Goal: Task Accomplishment & Management: Manage account settings

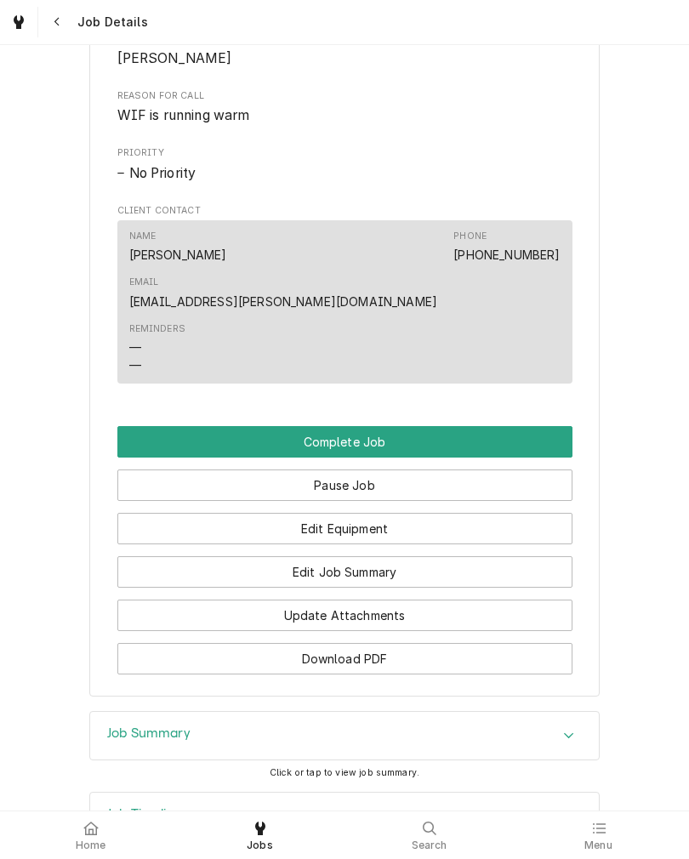
scroll to position [811, 0]
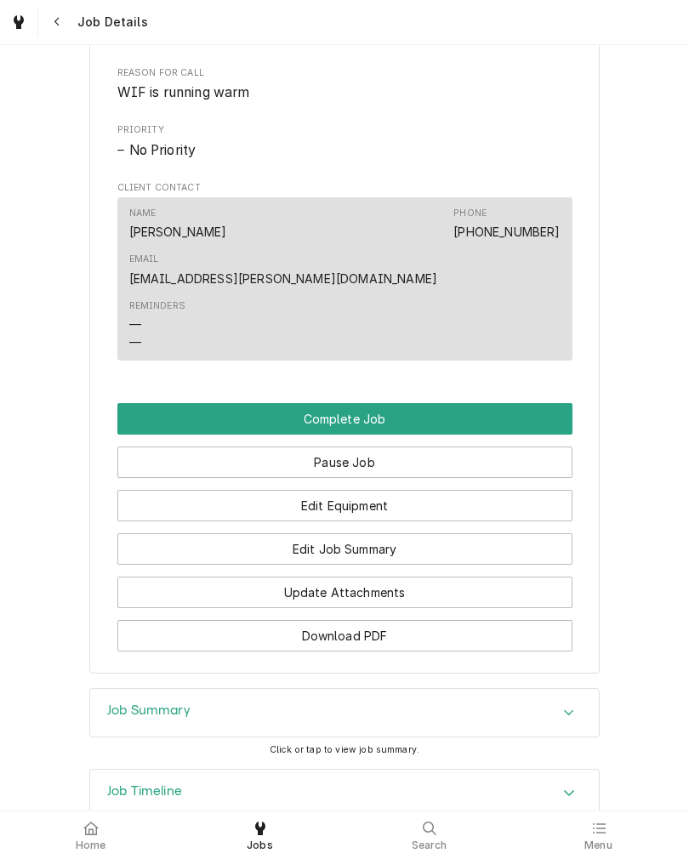
click at [518, 533] on button "Edit Job Summary" at bounding box center [344, 548] width 455 height 31
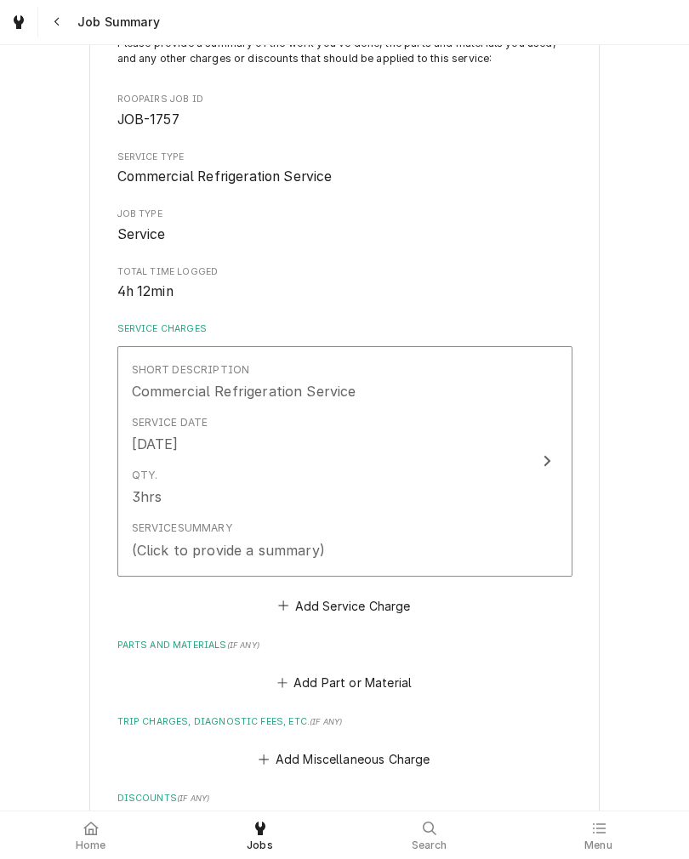
scroll to position [146, 0]
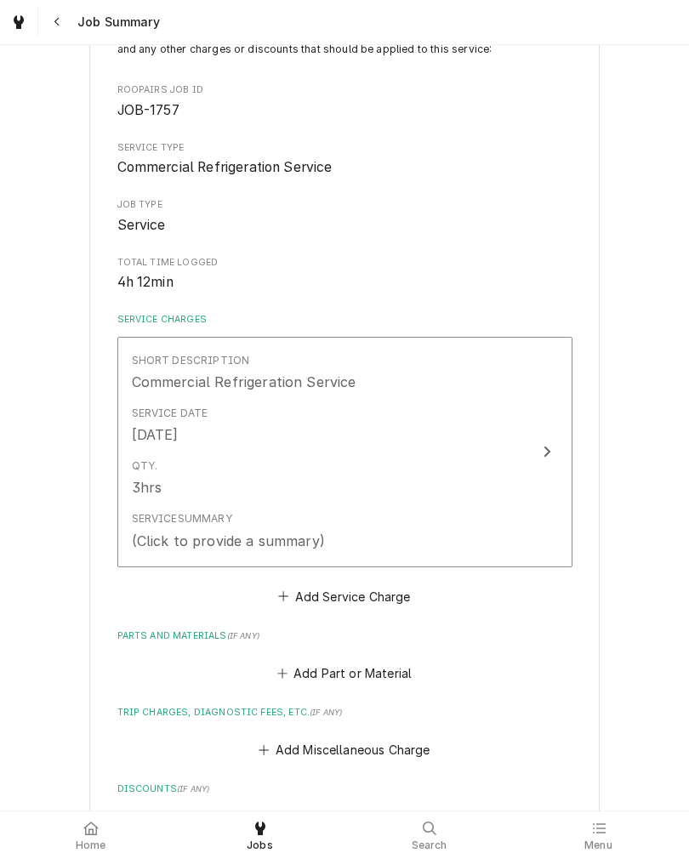
click at [528, 457] on button "Short Description Commercial Refrigeration Service Service Date [DATE] Qty. 3hr…" at bounding box center [344, 452] width 455 height 230
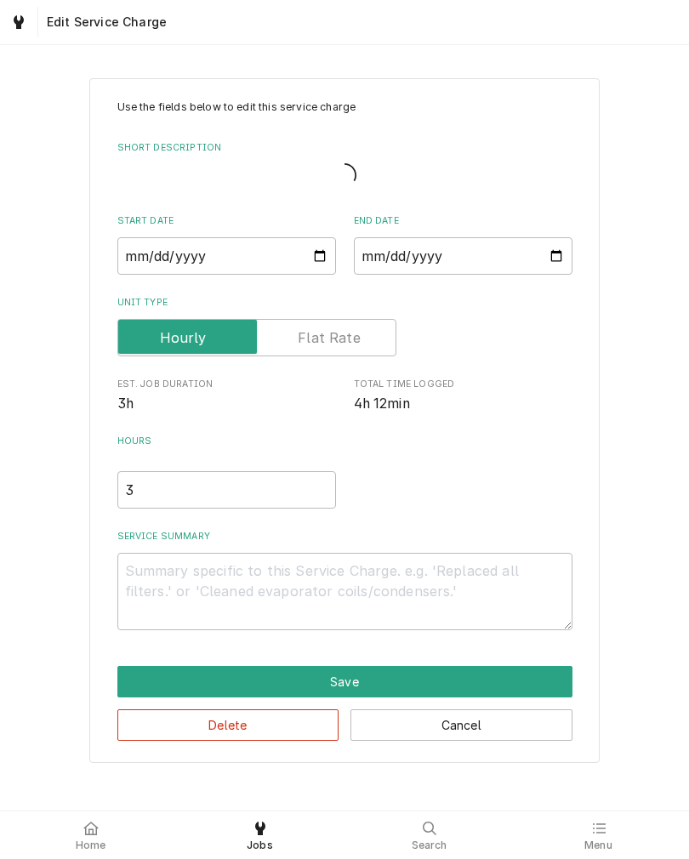
type textarea "x"
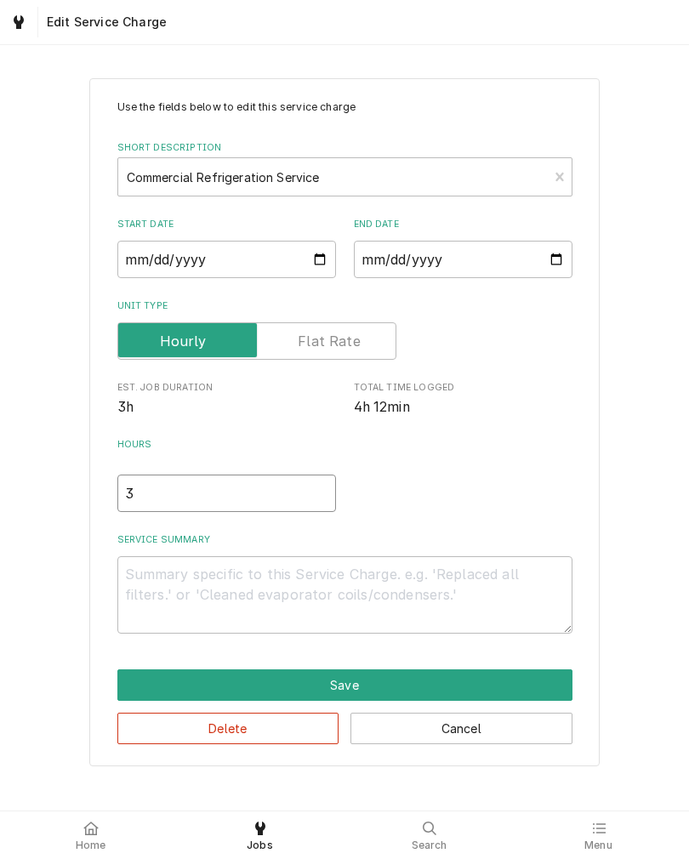
click at [150, 494] on input "3" at bounding box center [226, 492] width 218 height 37
type textarea "x"
type input "4"
type textarea "x"
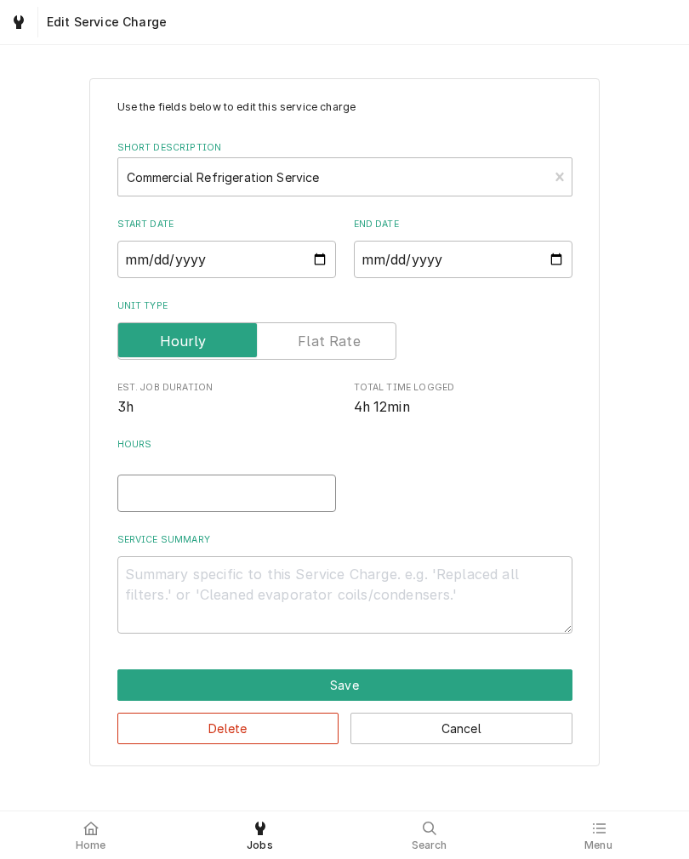
type input "4.2"
type textarea "x"
type input "4.25"
click at [156, 596] on textarea "Service Summary" at bounding box center [344, 594] width 455 height 77
type textarea "x"
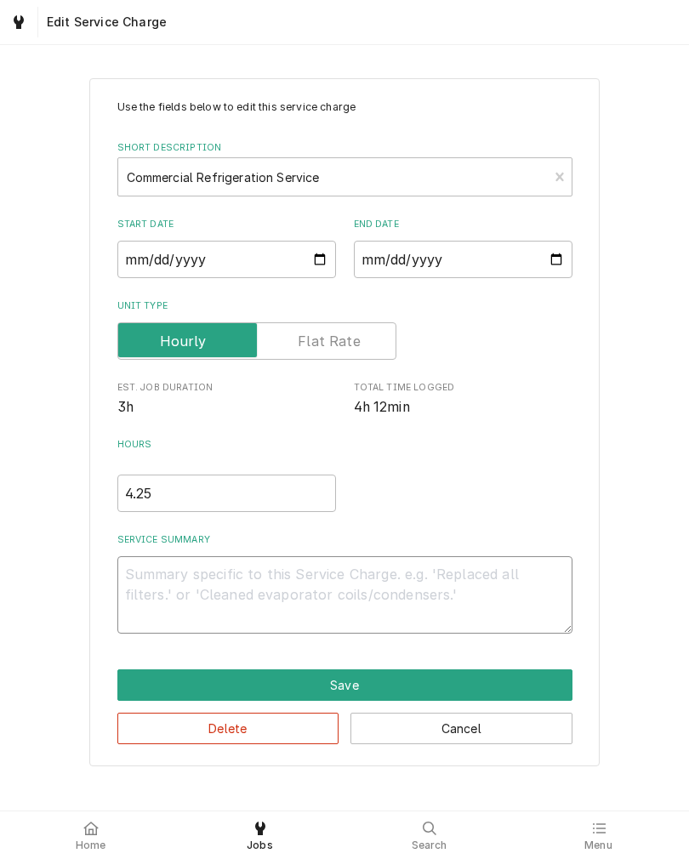
type textarea "W"
type textarea "x"
type textarea "WI"
type textarea "x"
type textarea "WIF"
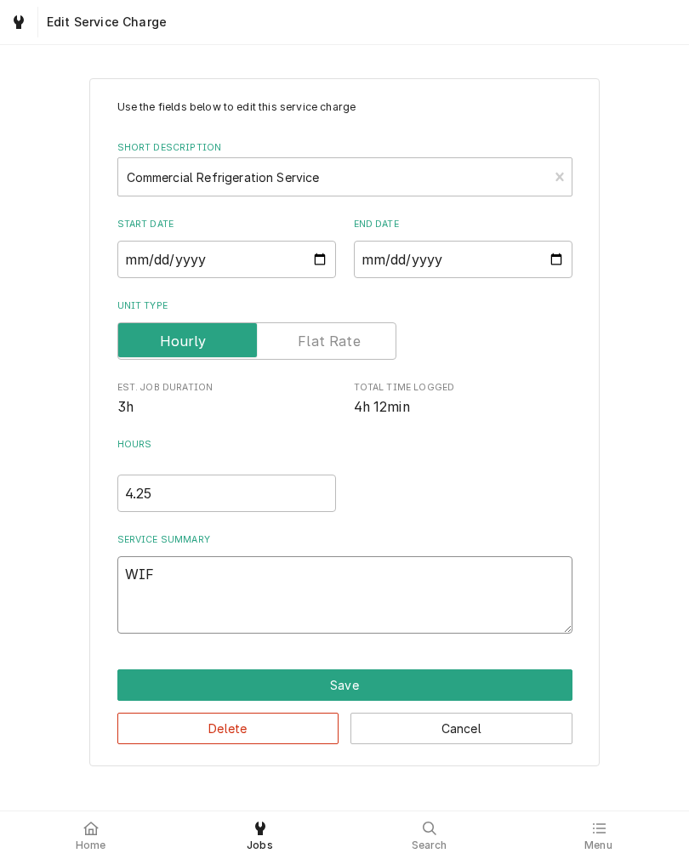
type textarea "x"
type textarea "WIF"
type textarea "x"
type textarea "WIF w"
type textarea "x"
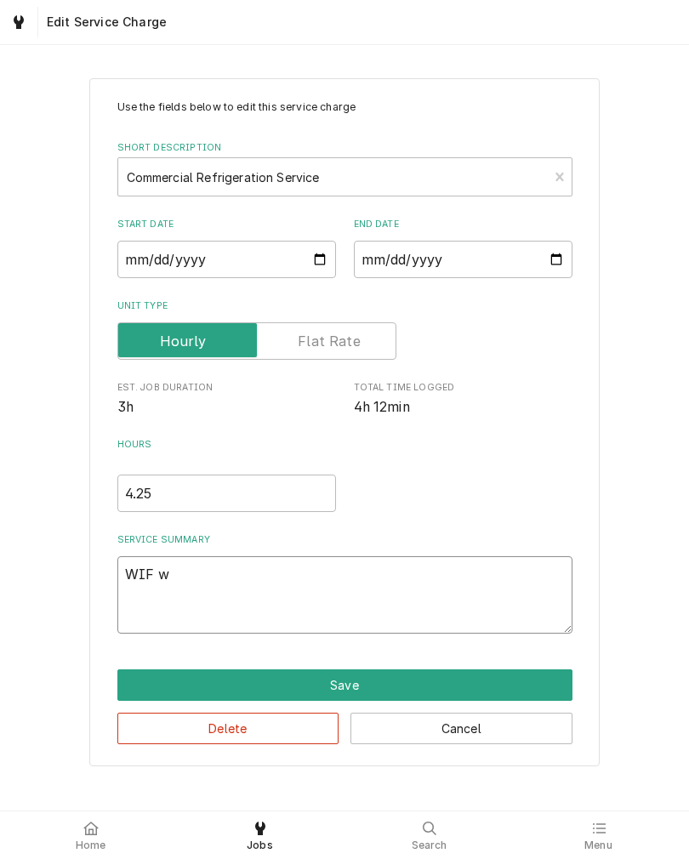
type textarea "WIF wa"
type textarea "x"
type textarea "WIF war"
type textarea "x"
type textarea "WIF warm"
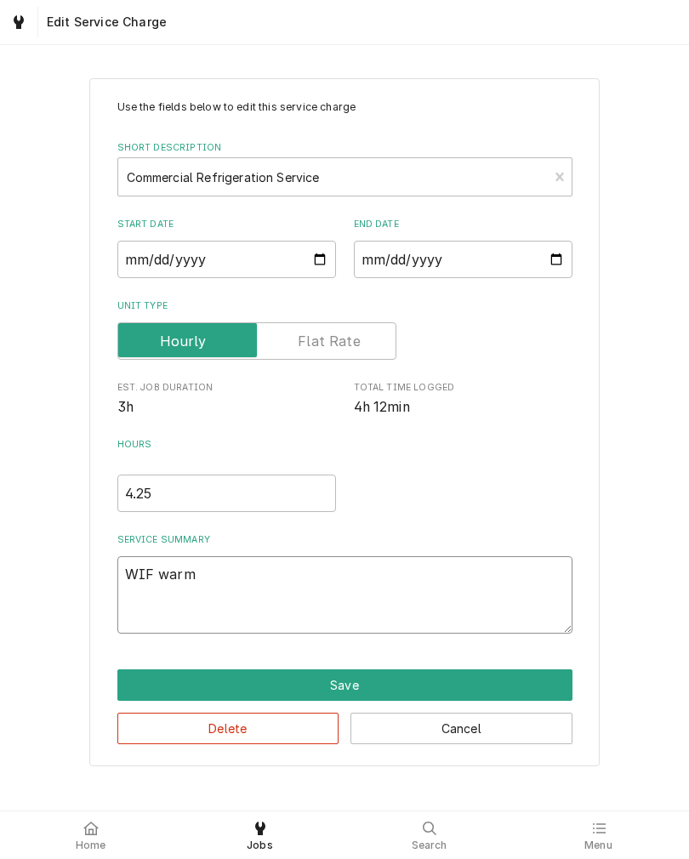
type textarea "x"
type textarea "WIF warm."
type textarea "x"
type textarea "WIF warm. E"
type textarea "x"
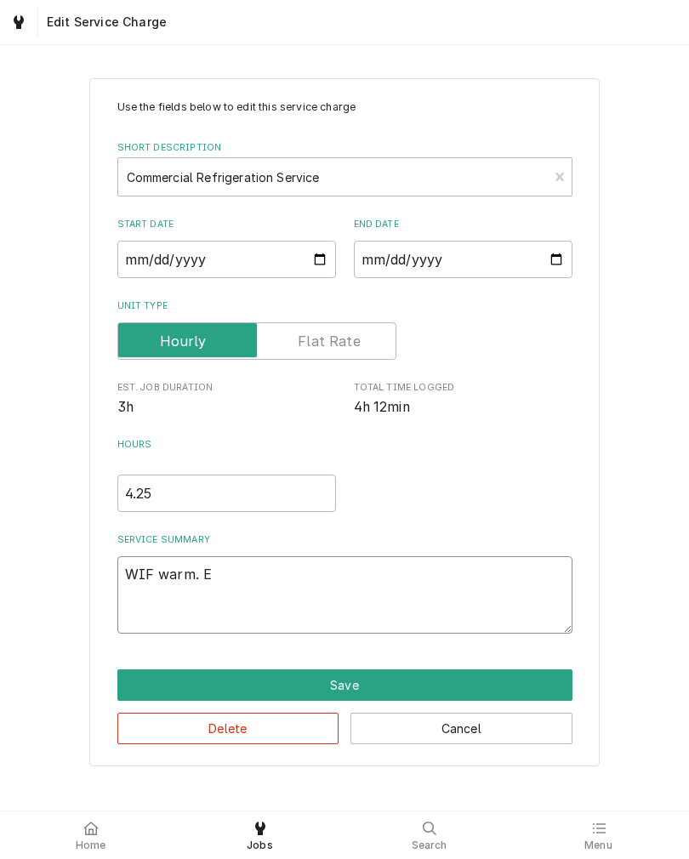
type textarea "WIF warm. Ev"
type textarea "x"
type textarea "WIF warm. Eva"
type textarea "x"
type textarea "WIF warm. Evap"
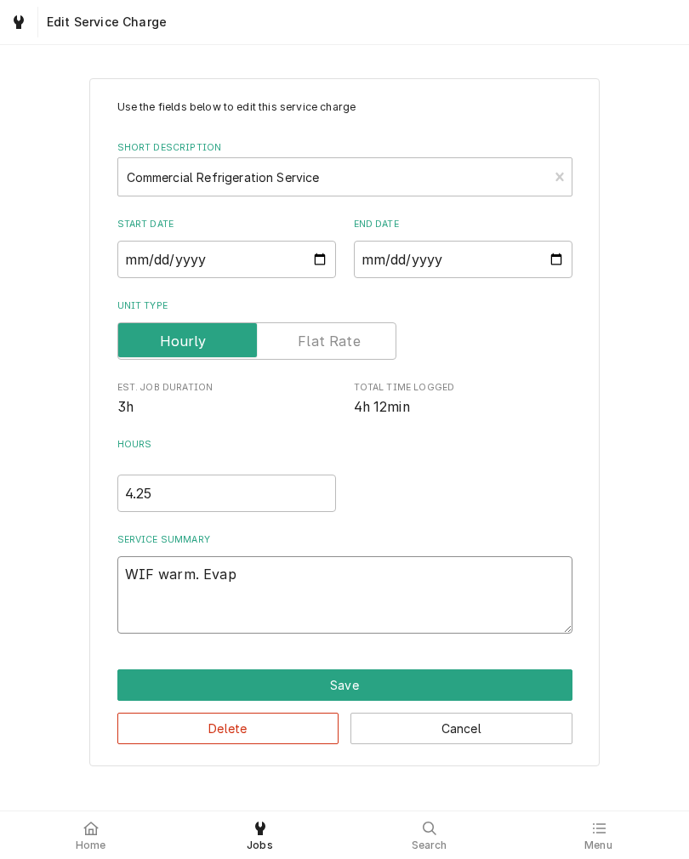
type textarea "x"
type textarea "WIF warm. Evapo"
type textarea "x"
type textarea "WIF warm. Evapor"
type textarea "x"
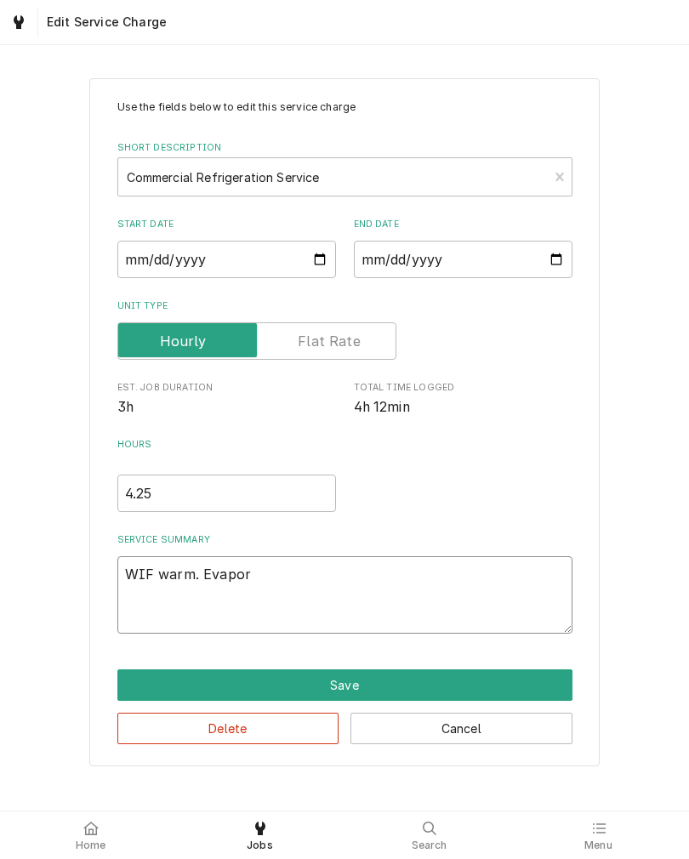
type textarea "WIF warm. Evapora"
type textarea "x"
type textarea "WIF warm. Evaporat"
type textarea "x"
type textarea "WIF warm. Evaporato"
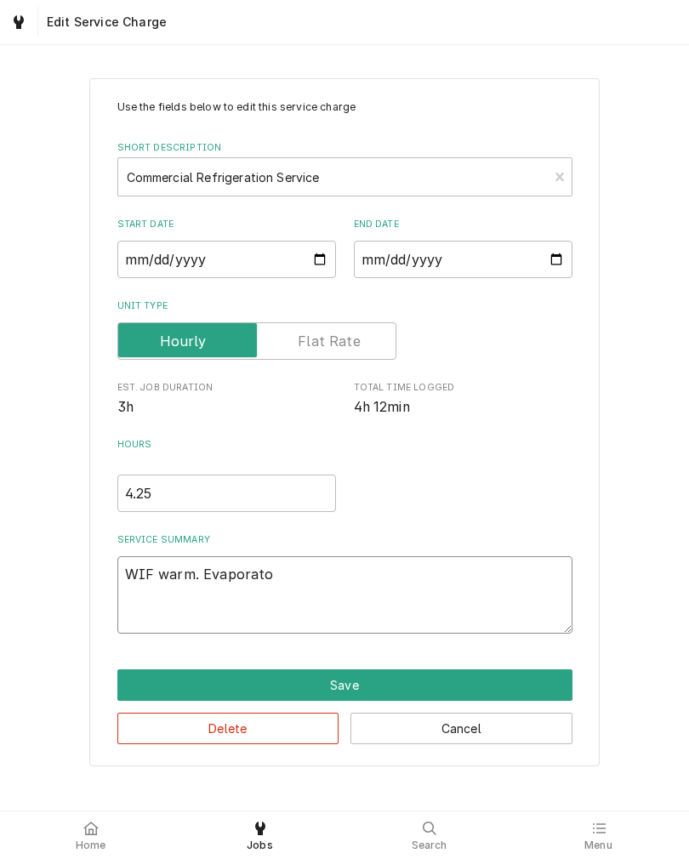
type textarea "x"
type textarea "WIF warm. Evaporator"
type textarea "x"
type textarea "WIF warm. Evaporator"
type textarea "x"
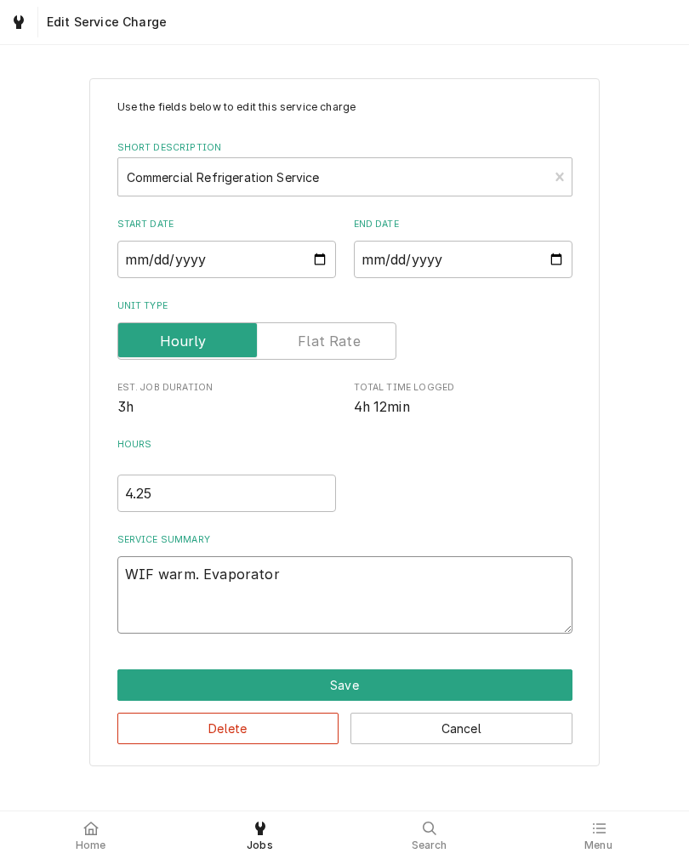
type textarea "WIF warm. Evaporator i"
type textarea "x"
type textarea "WIF warm. Evaporator ic"
type textarea "x"
type textarea "WIF warm. Evaporator ice"
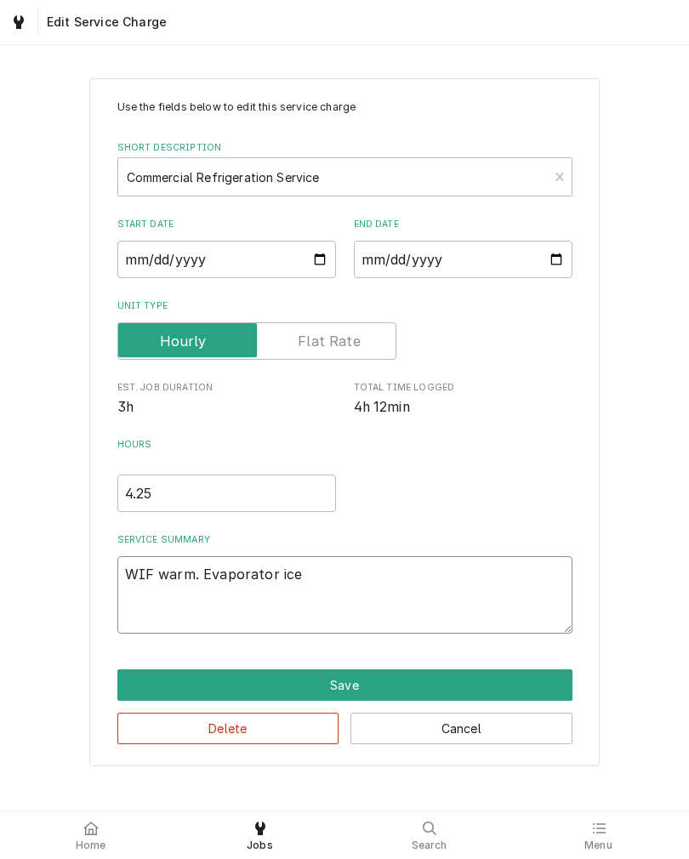
type textarea "x"
type textarea "WIF warm. Evaporator iced"
type textarea "x"
type textarea "WIF warm. Evaporator iced"
type textarea "x"
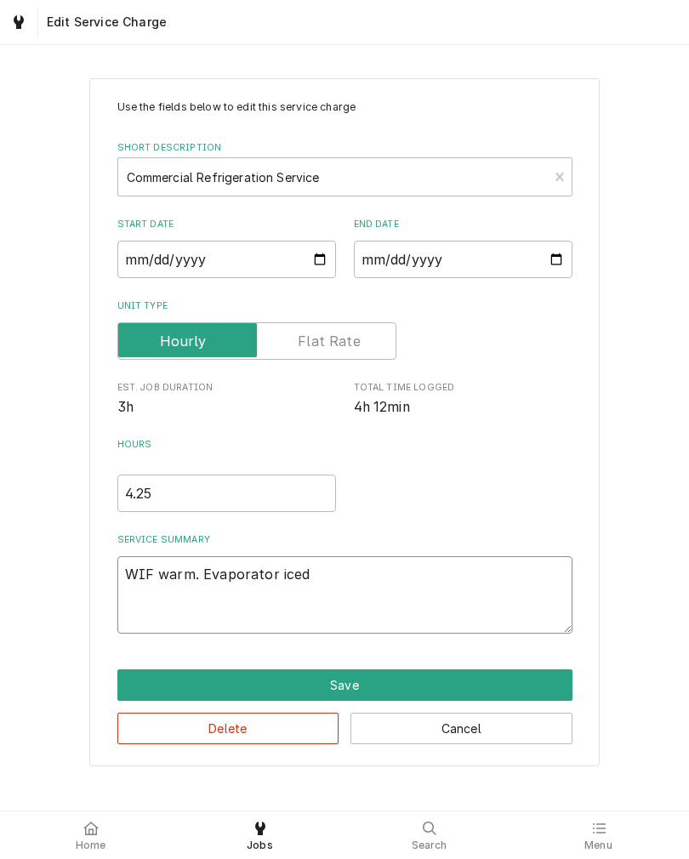
type textarea "WIF warm. Evaporator iced o"
type textarea "x"
type textarea "WIF warm. Evaporator iced ov"
type textarea "x"
type textarea "WIF warm. Evaporator iced ove"
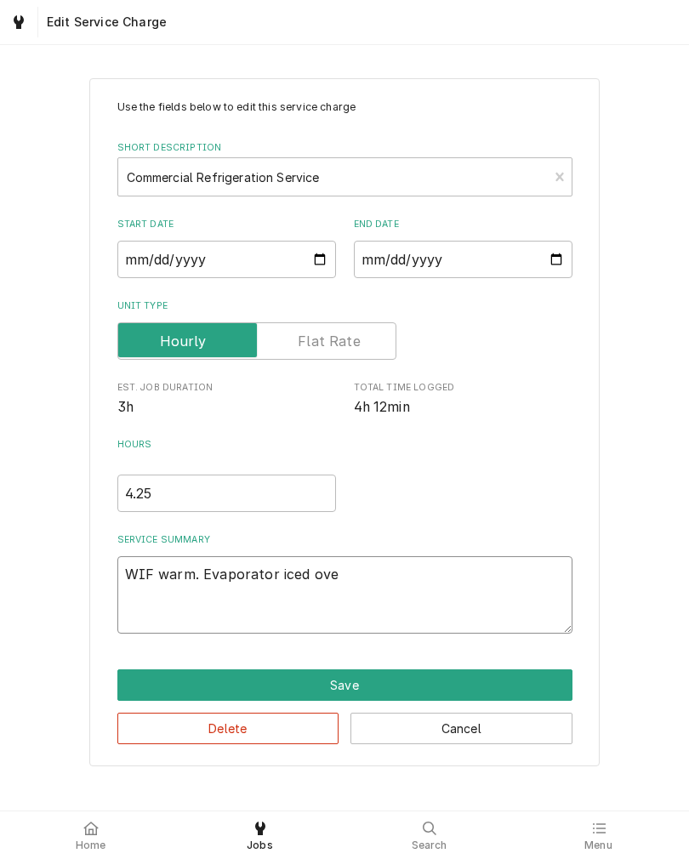
type textarea "x"
type textarea "WIF warm. Evaporator iced over"
type textarea "x"
type textarea "WIF warm. Evaporator iced over."
type textarea "x"
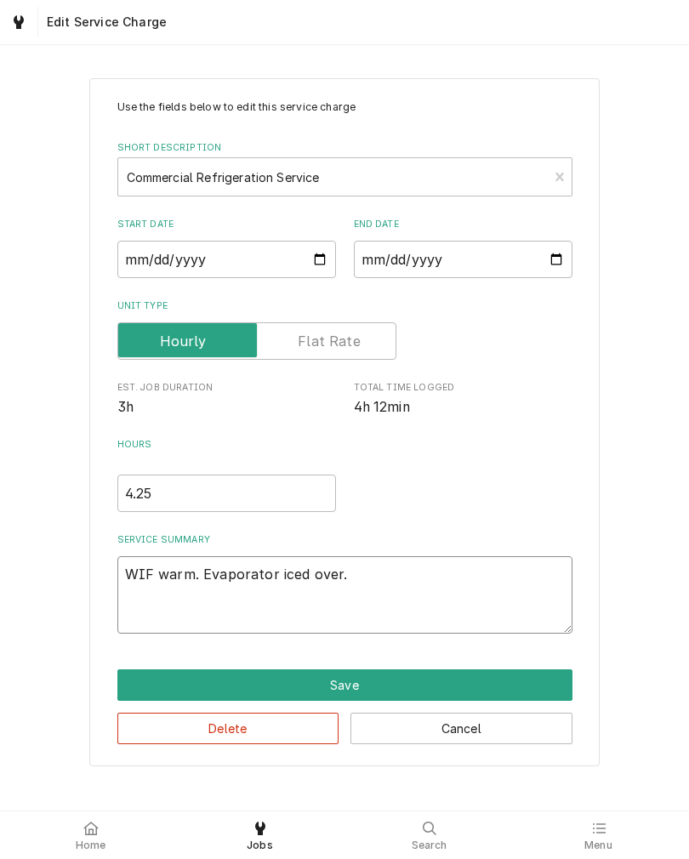
type textarea "WIF warm. Evaporator iced over."
type textarea "x"
type textarea "WIF warm. Evaporator iced over. F"
type textarea "x"
type textarea "WIF warm. Evaporator iced over. Fa"
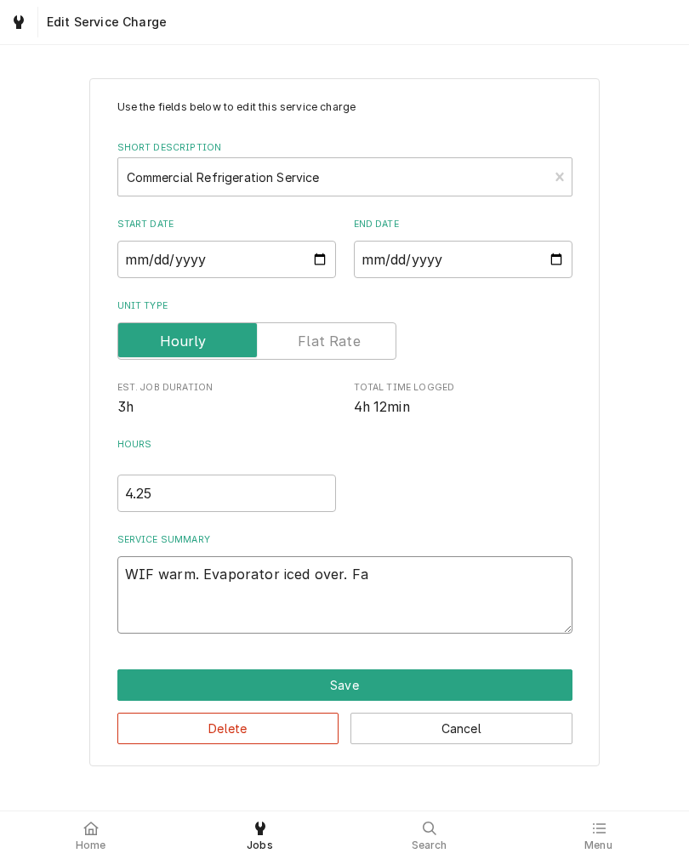
type textarea "x"
type textarea "WIF warm. Evaporator iced over. Fan"
type textarea "x"
type textarea "WIF warm. Evaporator iced over. Fans"
type textarea "x"
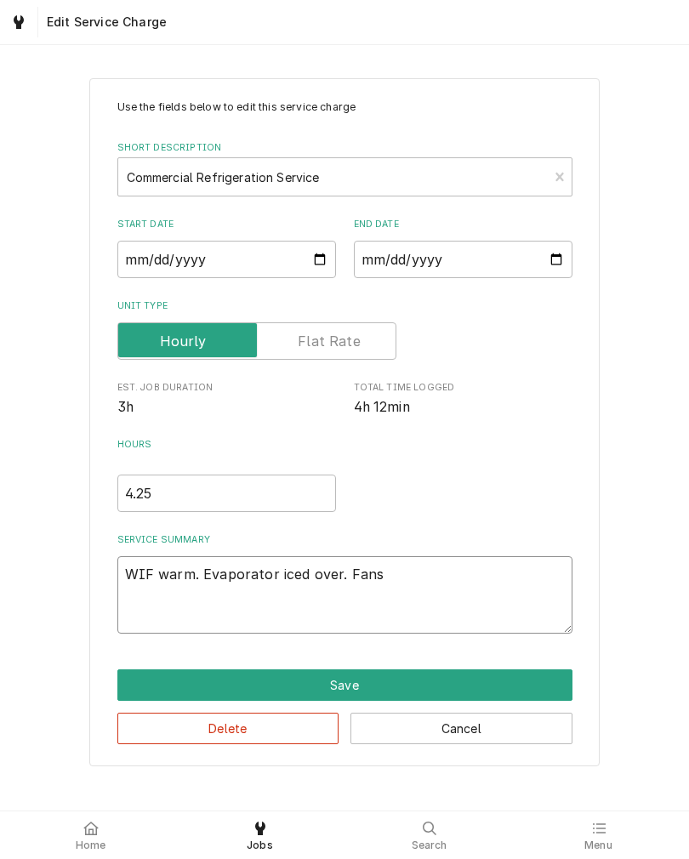
type textarea "WIF warm. Evaporator iced over. Fans"
type textarea "x"
type textarea "WIF warm. Evaporator iced over. Fans r"
type textarea "x"
type textarea "WIF warm. Evaporator iced over. Fans ru"
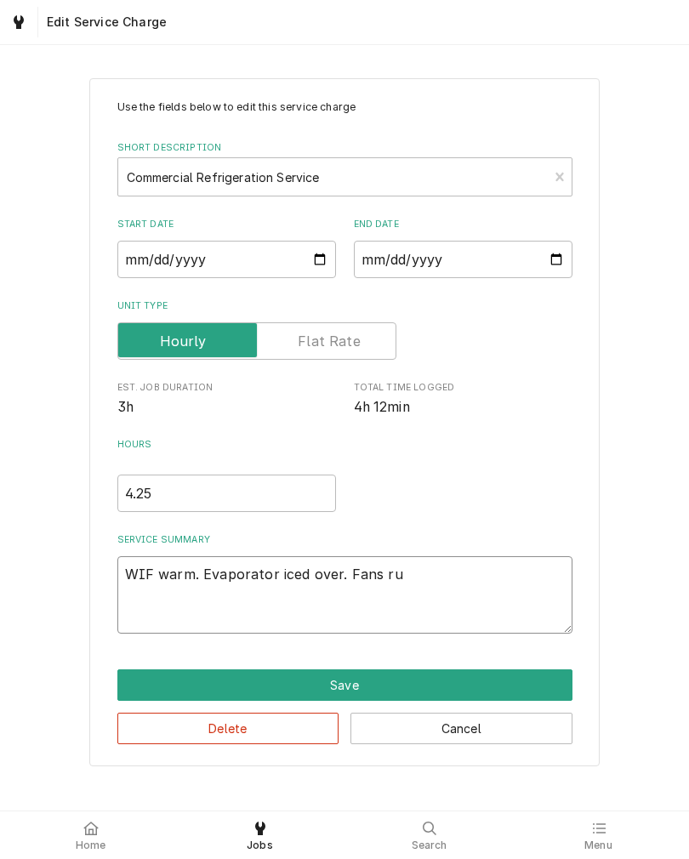
type textarea "x"
type textarea "WIF warm. Evaporator iced over. Fans run"
type textarea "x"
type textarea "WIF warm. Evaporator iced over. Fans runn"
type textarea "x"
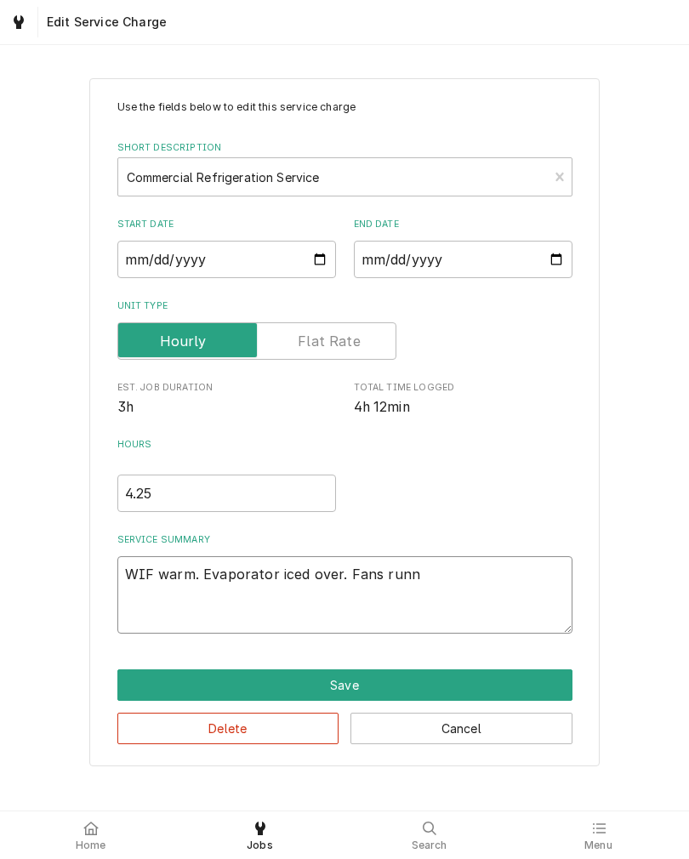
type textarea "WIF warm. Evaporator iced over. Fans runni"
type textarea "x"
type textarea "WIF warm. Evaporator iced over. Fans runnin"
type textarea "x"
type textarea "WIF warm. Evaporator iced over. Fans running"
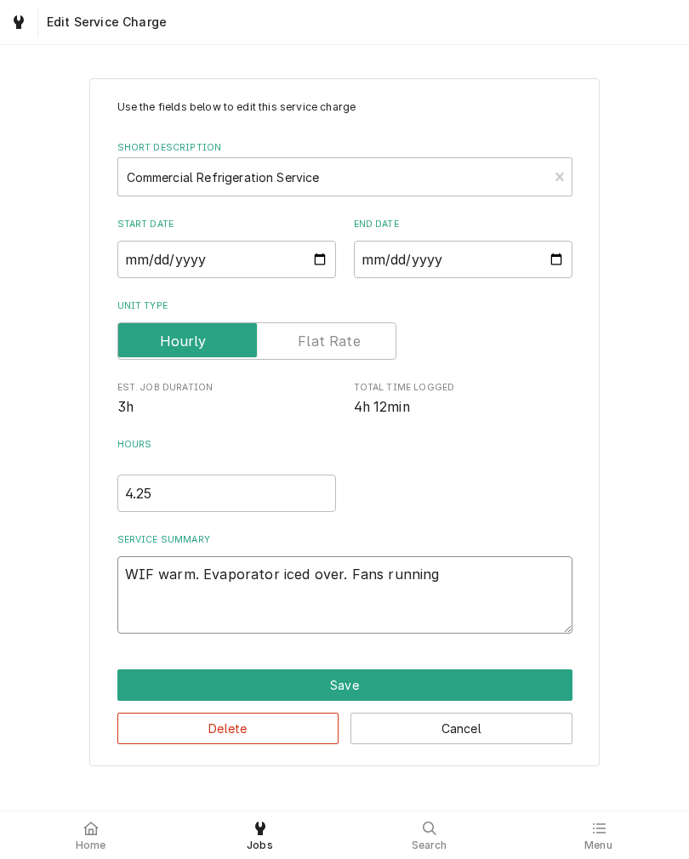
type textarea "x"
type textarea "WIF warm. Evaporator iced over. Fans running"
type textarea "x"
type textarea "WIF warm. Evaporator iced over. Fans running i"
type textarea "x"
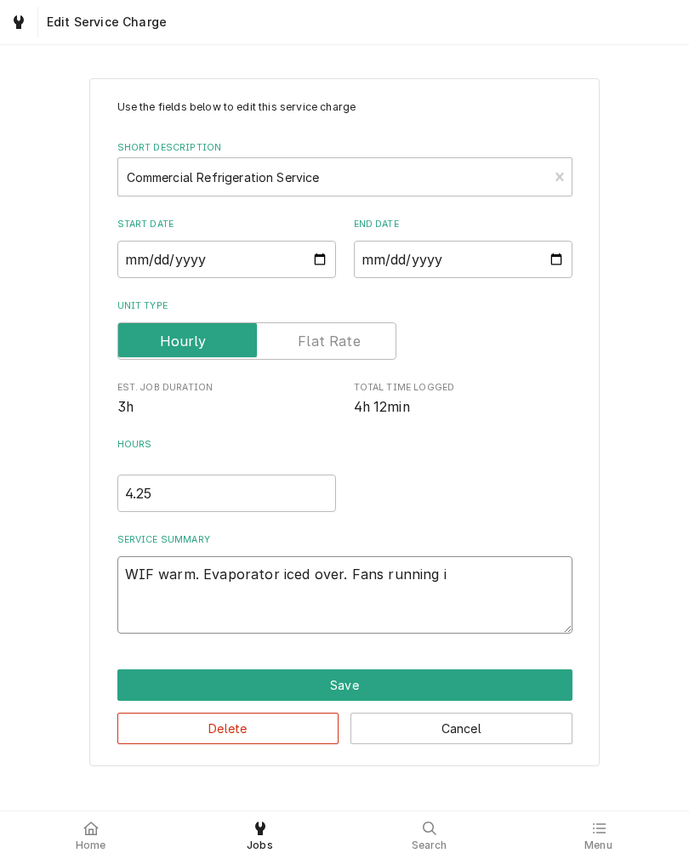
type textarea "WIF warm. Evaporator iced over. Fans running in"
type textarea "x"
type textarea "WIF warm. Evaporator iced over. Fans running in"
type textarea "x"
type textarea "WIF warm. Evaporator iced over. Fans running in d"
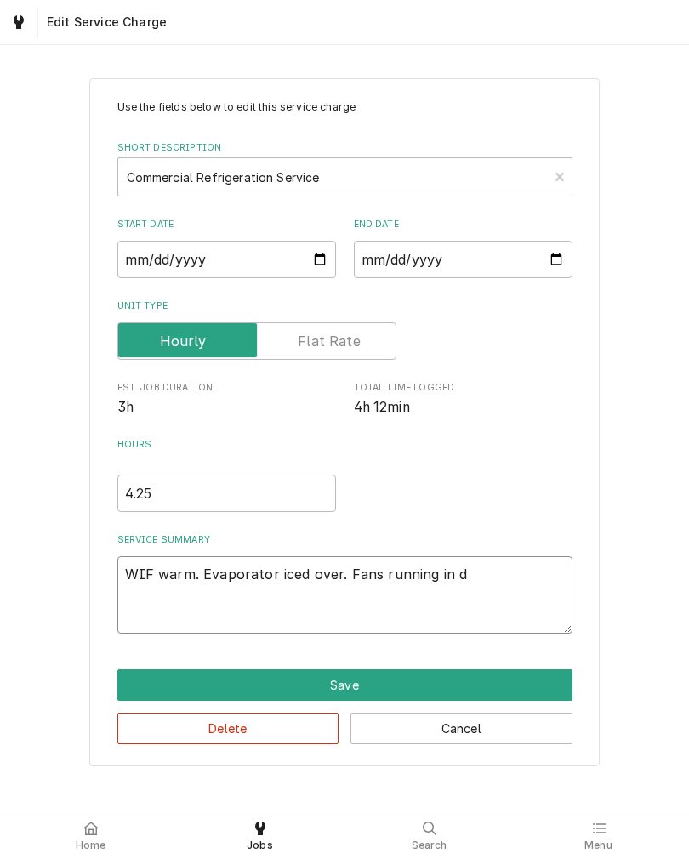
type textarea "x"
type textarea "WIF warm. Evaporator iced over. Fans running in de"
type textarea "x"
type textarea "WIF warm. Evaporator iced over. Fans running in def"
type textarea "x"
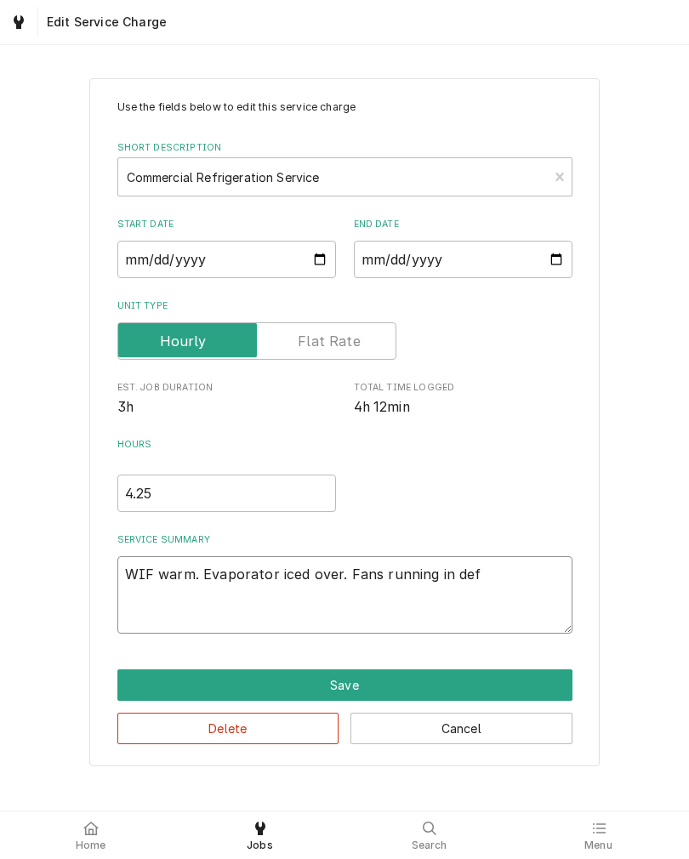
type textarea "WIF warm. Evaporator iced over. Fans running in defr"
type textarea "x"
type textarea "WIF warm. Evaporator iced over. Fans running in defro"
type textarea "x"
type textarea "WIF warm. Evaporator iced over. Fans running in defros"
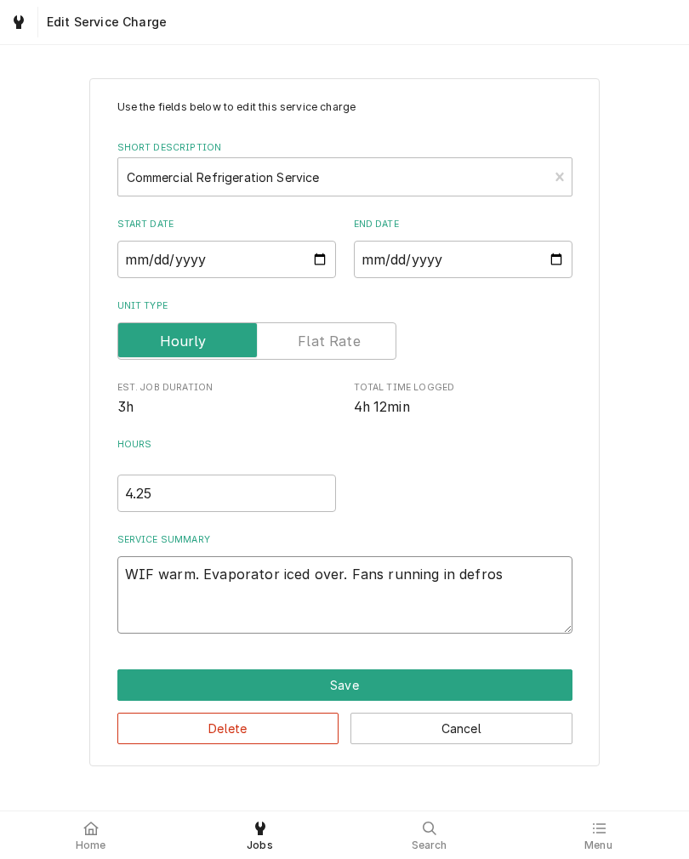
type textarea "x"
type textarea "WIF warm. Evaporator iced over. Fans running in defrost"
type textarea "x"
type textarea "WIF warm. Evaporator iced over. Fans running in defrost."
type textarea "x"
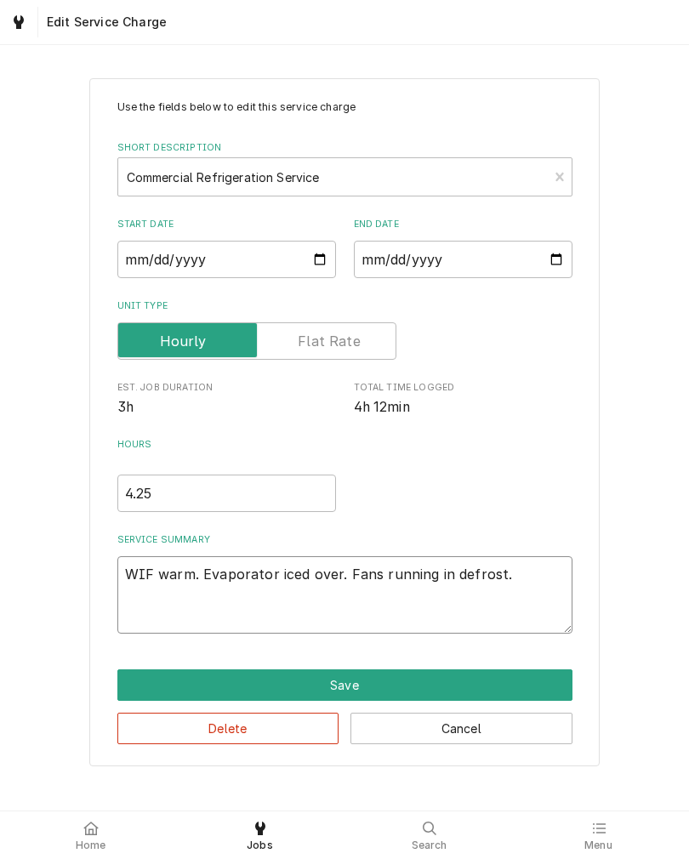
type textarea "WIF warm. Evaporator iced over. Fans running in defrost."
type textarea "x"
type textarea "WIF warm. Evaporator iced over. Fans running in defrost. F"
type textarea "x"
type textarea "WIF warm. Evaporator iced over. Fans running in defrost. Fo"
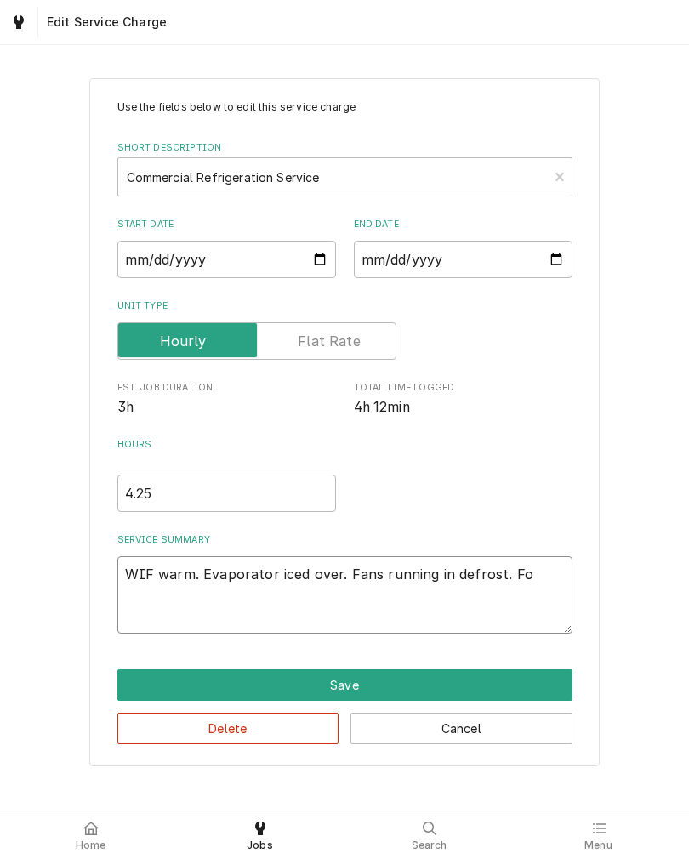
type textarea "x"
type textarea "WIF warm. Evaporator iced over. Fans running in defrost. Fou"
type textarea "x"
type textarea "WIF warm. Evaporator iced over. Fans running in defrost. Foun"
type textarea "x"
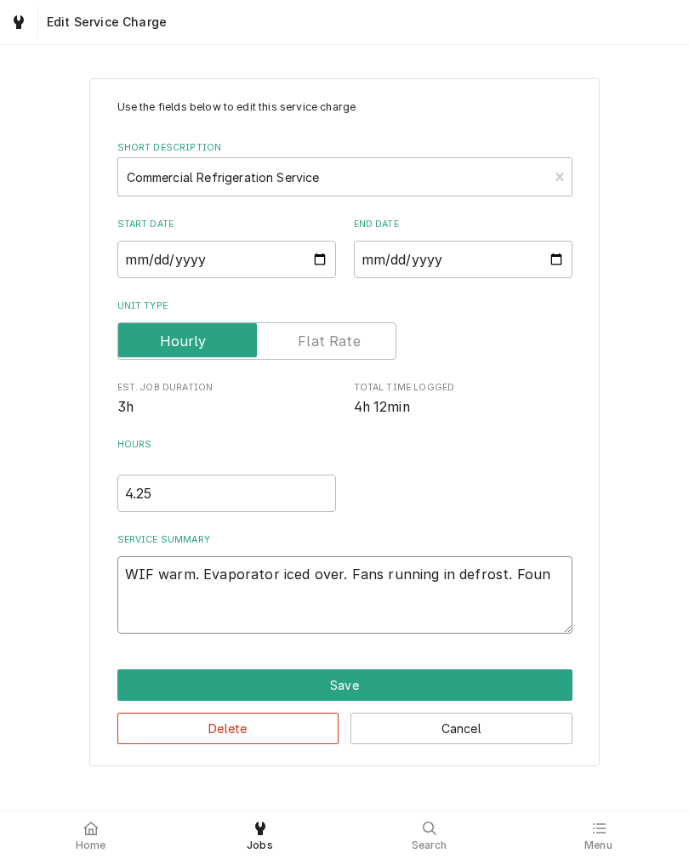
type textarea "WIF warm. Evaporator iced over. Fans running in defrost. Found"
type textarea "x"
type textarea "WIF warm. Evaporator iced over. Fans running in defrost. Found"
type textarea "x"
type textarea "WIF warm. Evaporator iced over. Fans running in defrost. Found s"
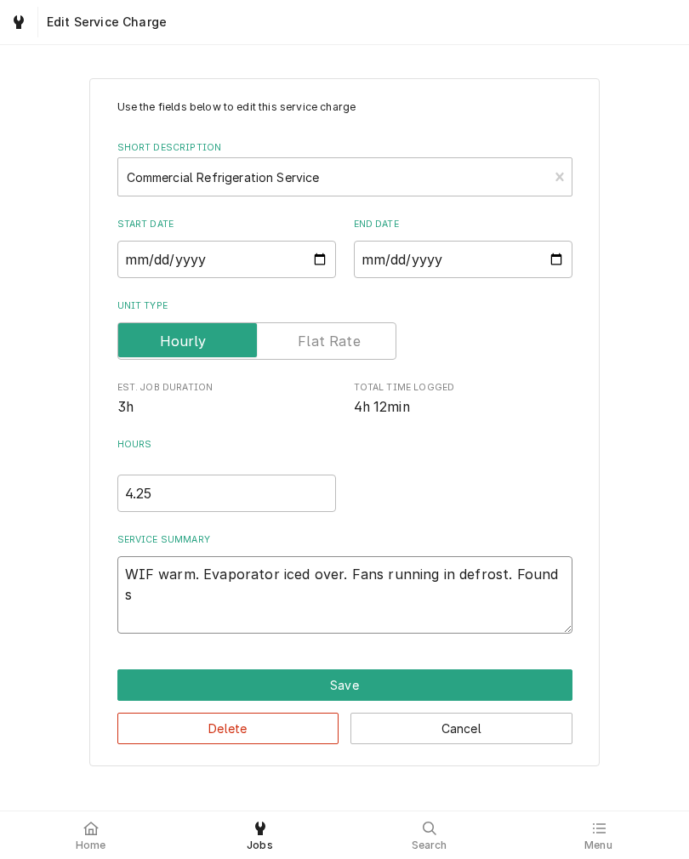
type textarea "x"
type textarea "WIF warm. Evaporator iced over. Fans running in defrost. Found sh"
type textarea "x"
type textarea "WIF warm. Evaporator iced over. Fans running in defrost. Found sho"
type textarea "x"
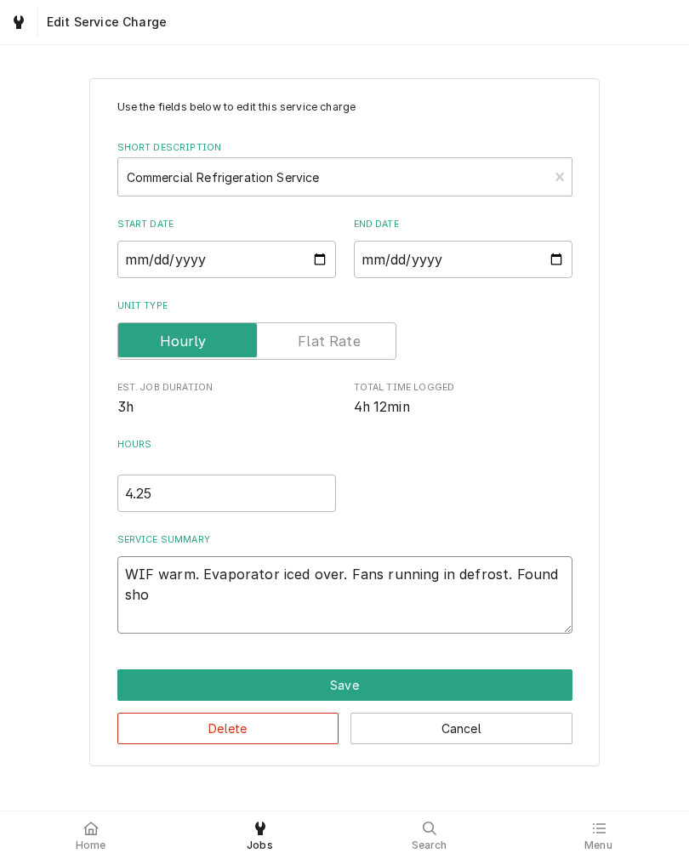
type textarea "WIF warm. Evaporator iced over. Fans running in defrost. Found shor"
type textarea "x"
type textarea "WIF warm. Evaporator iced over. Fans running in defrost. Found short"
type textarea "x"
type textarea "WIF warm. Evaporator iced over. Fans running in defrost. Found shorte"
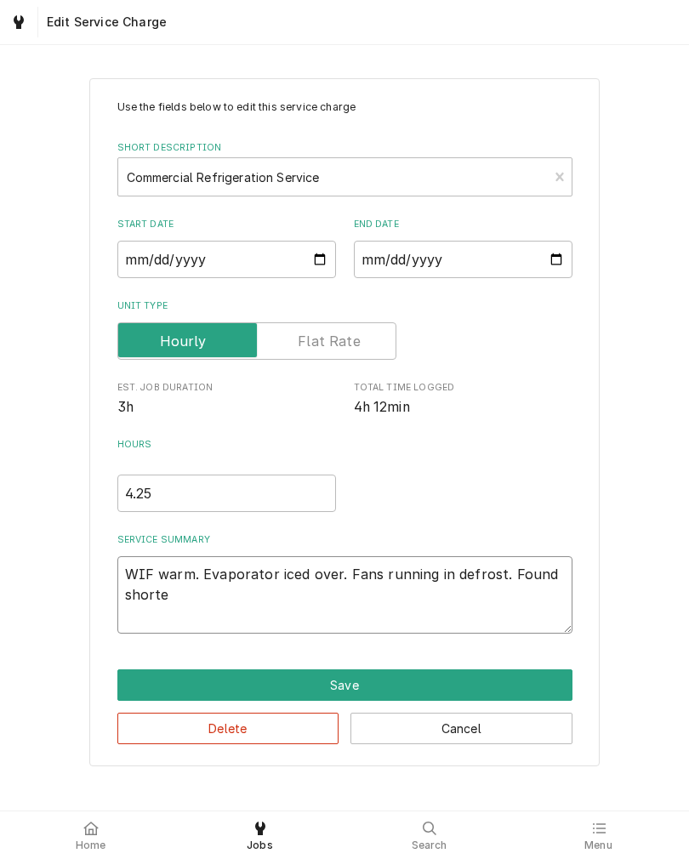
type textarea "x"
type textarea "WIF warm. Evaporator iced over. Fans running in defrost. Found shorted"
type textarea "x"
type textarea "WIF warm. Evaporator iced over. Fans running in defrost. Found shorted"
type textarea "x"
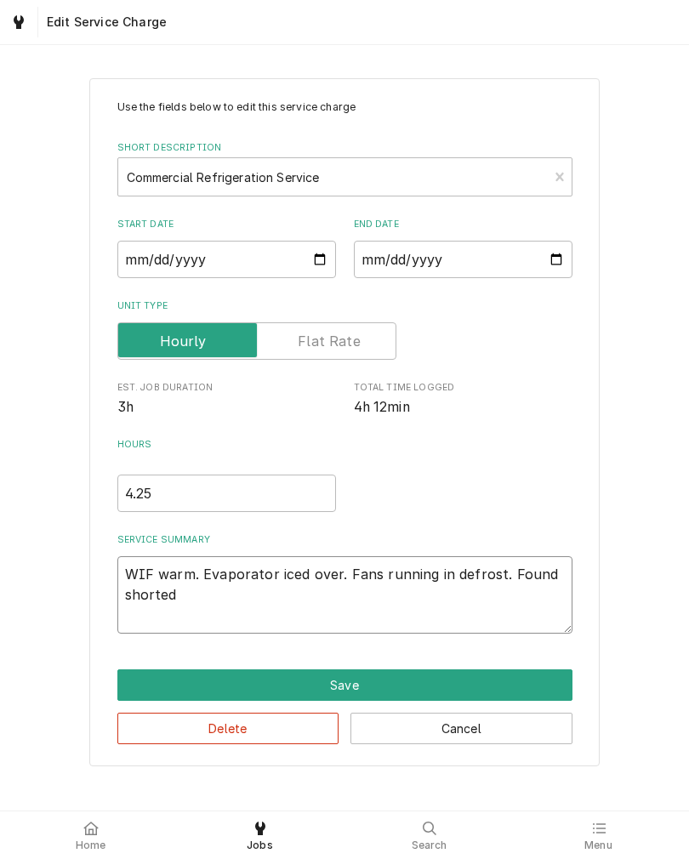
type textarea "WIF warm. Evaporator iced over. Fans running in defrost. Found shorted w"
type textarea "x"
type textarea "WIF warm. Evaporator iced over. Fans running in defrost. Found shorted wi"
type textarea "x"
type textarea "WIF warm. Evaporator iced over. Fans running in defrost. Found shorted wir"
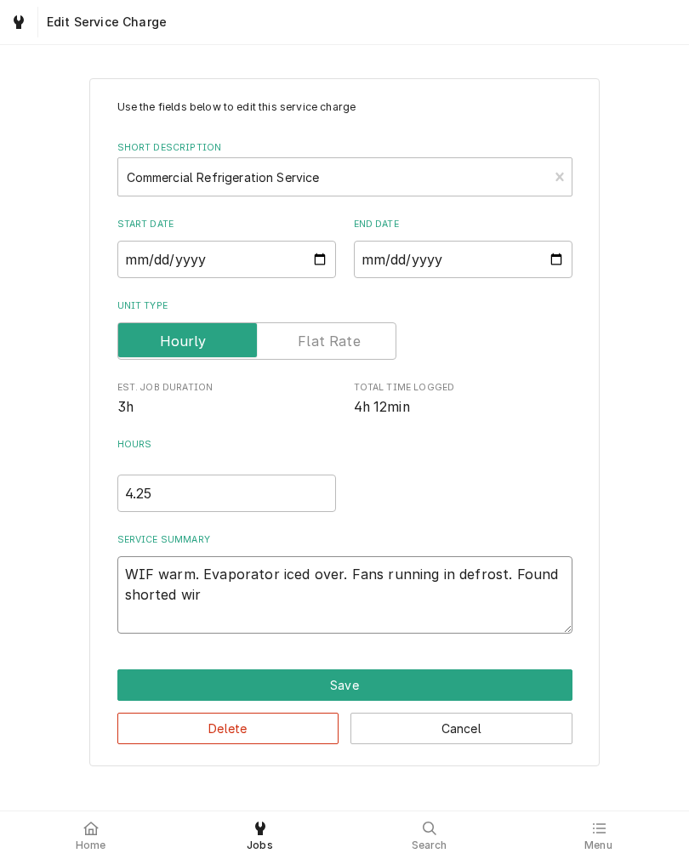
type textarea "x"
type textarea "WIF warm. Evaporator iced over. Fans running in defrost. Found shorted wire"
type textarea "x"
type textarea "WIF warm. Evaporator iced over. Fans running in defrost. Found shorted wire"
type textarea "x"
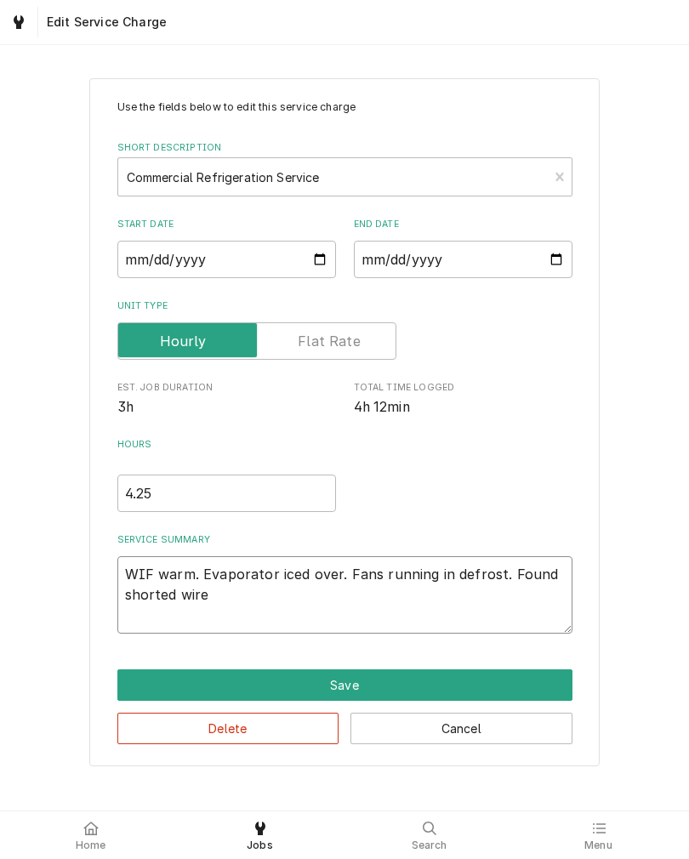
type textarea "WIF warm. Evaporator iced over. Fans running in defrost. Found shorted wire a"
type textarea "x"
type textarea "WIF warm. Evaporator iced over. Fans running in defrost. Found shorted wire al"
type textarea "x"
type textarea "WIF warm. Evaporator iced over. Fans running in defrost. Found shorted wire all"
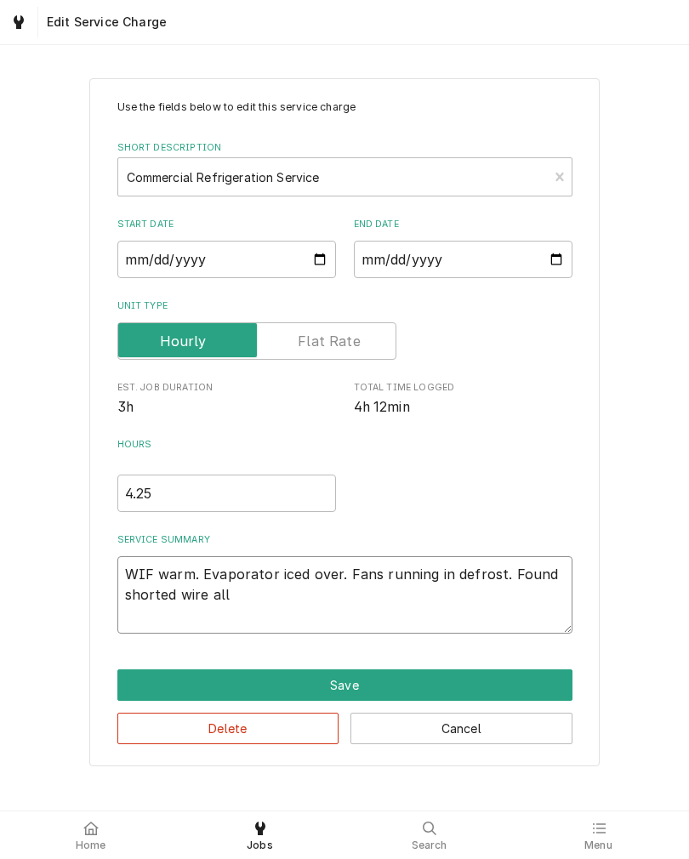
type textarea "x"
type textarea "WIF warm. Evaporator iced over. Fans running in defrost. Found shorted wire allo"
type textarea "x"
type textarea "WIF warm. Evaporator iced over. Fans running in defrost. Found shorted wire all…"
type textarea "x"
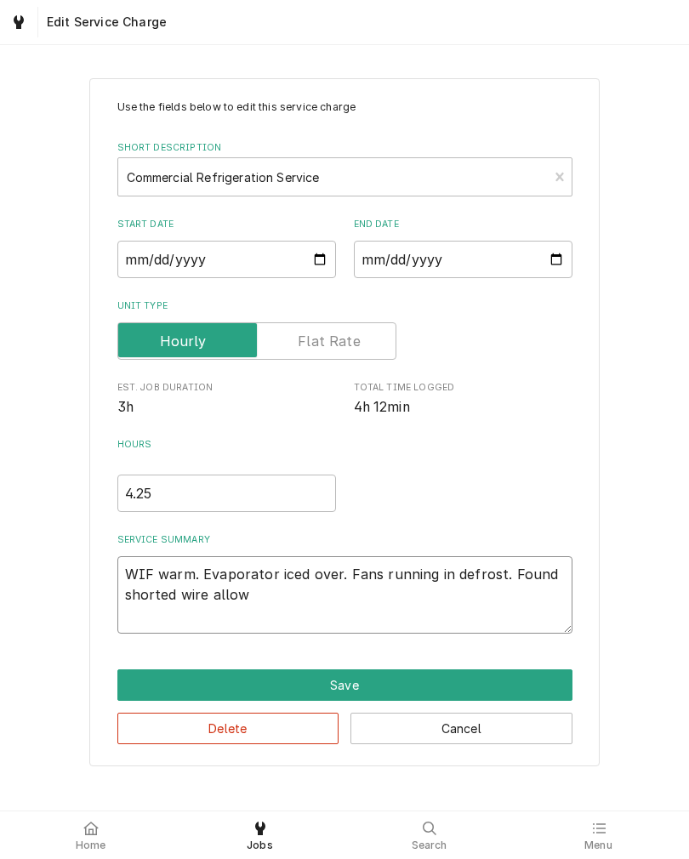
type textarea "WIF warm. Evaporator iced over. Fans running in defrost. Found shorted wire all…"
type textarea "x"
type textarea "WIF warm. Evaporator iced over. Fans running in defrost. Found shorted wire all…"
type textarea "x"
type textarea "WIF warm. Evaporator iced over. Fans running in defrost. Found shorted wire all…"
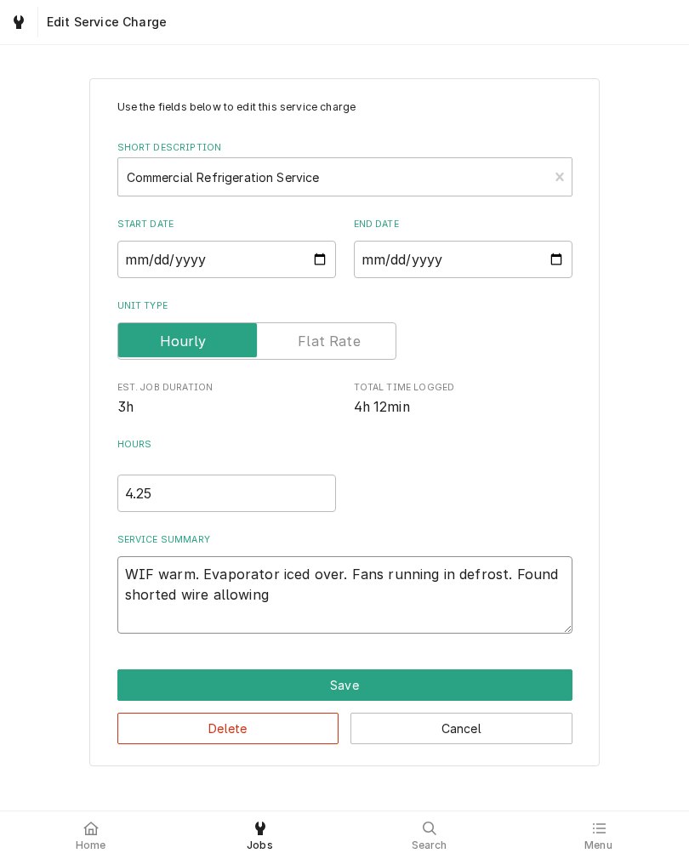
type textarea "x"
type textarea "WIF warm. Evaporator iced over. Fans running in defrost. Found shorted wire all…"
type textarea "x"
type textarea "WIF warm. Evaporator iced over. Fans running in defrost. Found shorted wire all…"
type textarea "x"
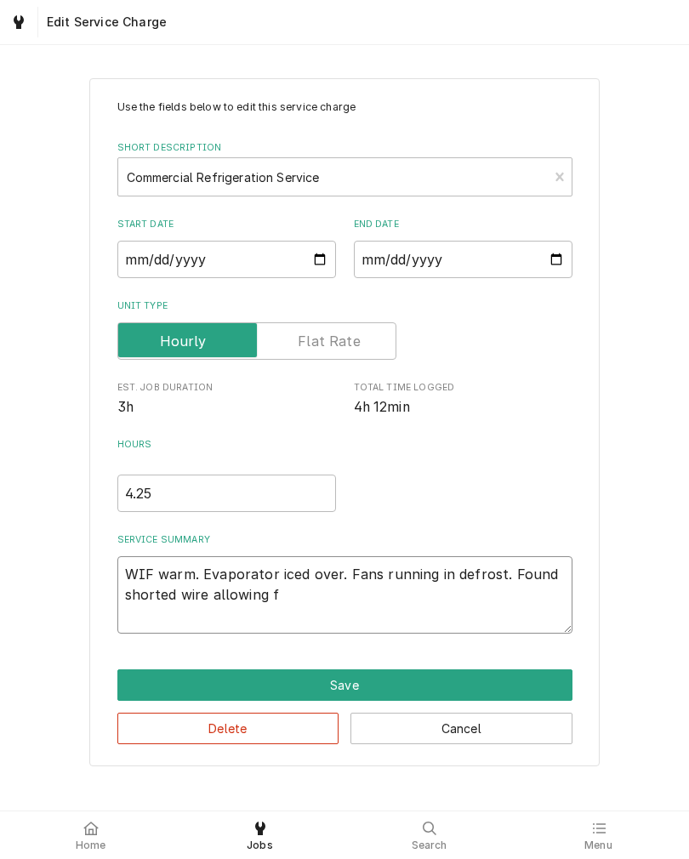
type textarea "WIF warm. Evaporator iced over. Fans running in defrost. Found shorted wire all…"
type textarea "x"
type textarea "WIF warm. Evaporator iced over. Fans running in defrost. Found shorted wire all…"
type textarea "x"
type textarea "WIF warm. Evaporator iced over. Fans running in defrost. Found shorted wire all…"
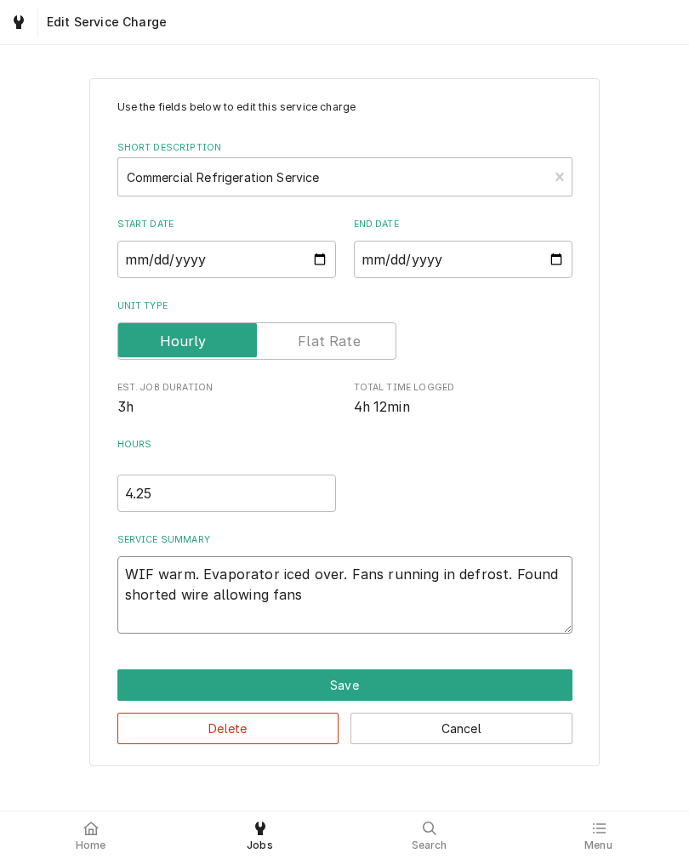
type textarea "x"
type textarea "WIF warm. Evaporator iced over. Fans running in defrost. Found shorted wire all…"
type textarea "x"
type textarea "WIF warm. Evaporator iced over. Fans running in defrost. Found shorted wire all…"
type textarea "x"
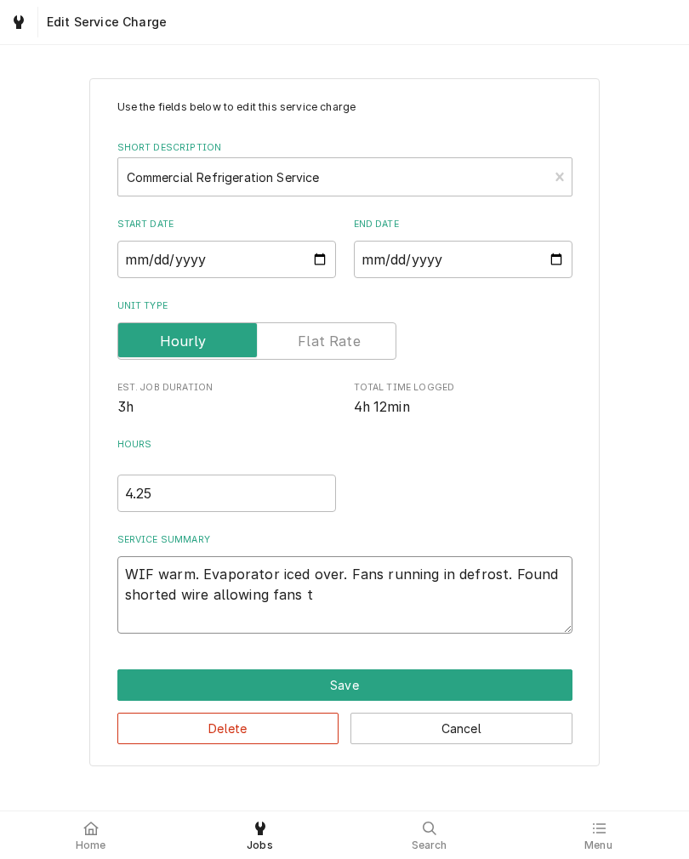
type textarea "WIF warm. Evaporator iced over. Fans running in defrost. Found shorted wire all…"
type textarea "x"
type textarea "WIF warm. Evaporator iced over. Fans running in defrost. Found shorted wire all…"
type textarea "x"
type textarea "WIF warm. Evaporator iced over. Fans running in defrost. Found shorted wire all…"
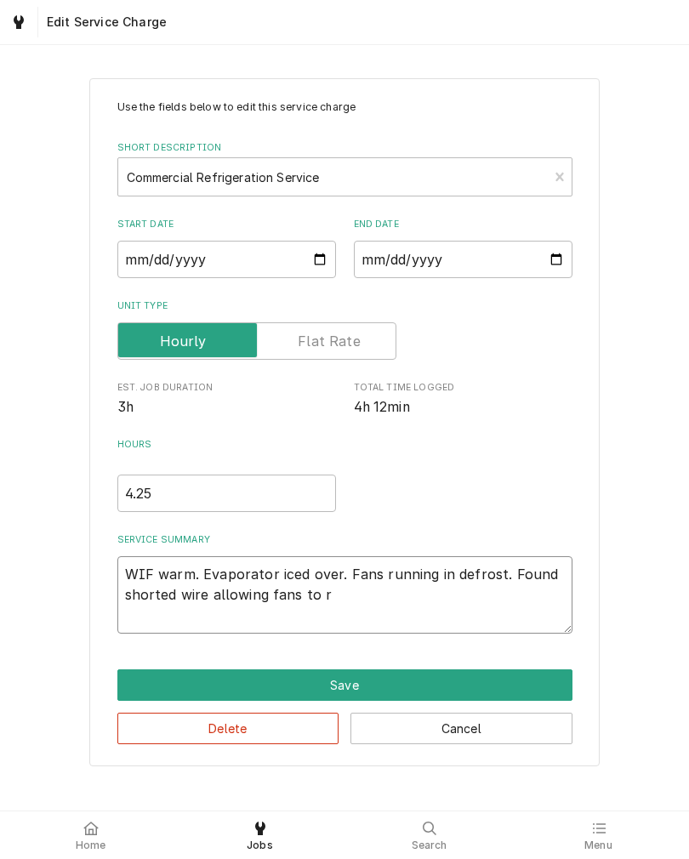
type textarea "x"
type textarea "WIF warm. Evaporator iced over. Fans running in defrost. Found shorted wire all…"
type textarea "x"
type textarea "WIF warm. Evaporator iced over. Fans running in defrost. Found shorted wire all…"
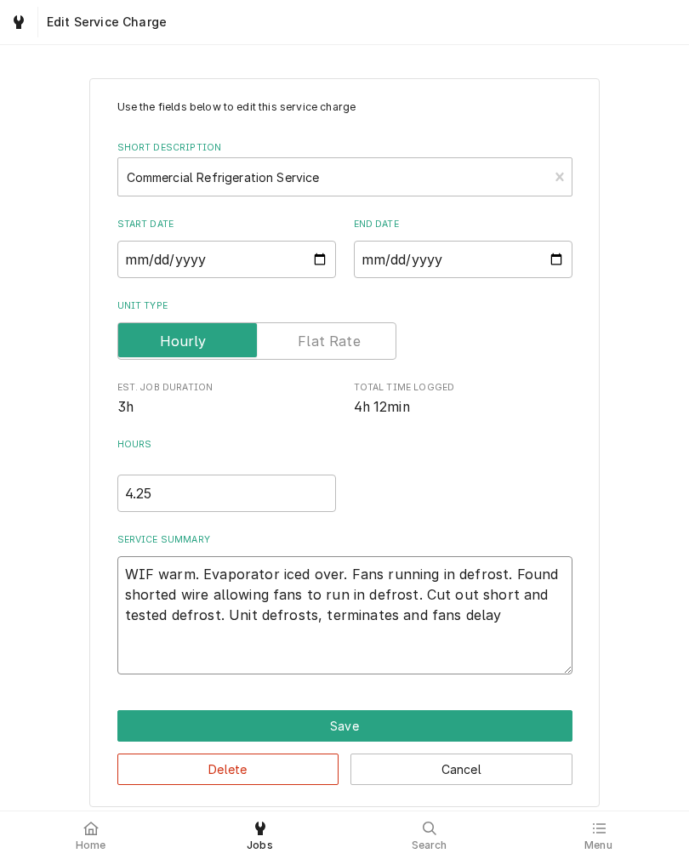
click at [542, 625] on textarea "WIF warm. Evaporator iced over. Fans running in defrost. Found shorted wire all…" at bounding box center [344, 615] width 455 height 118
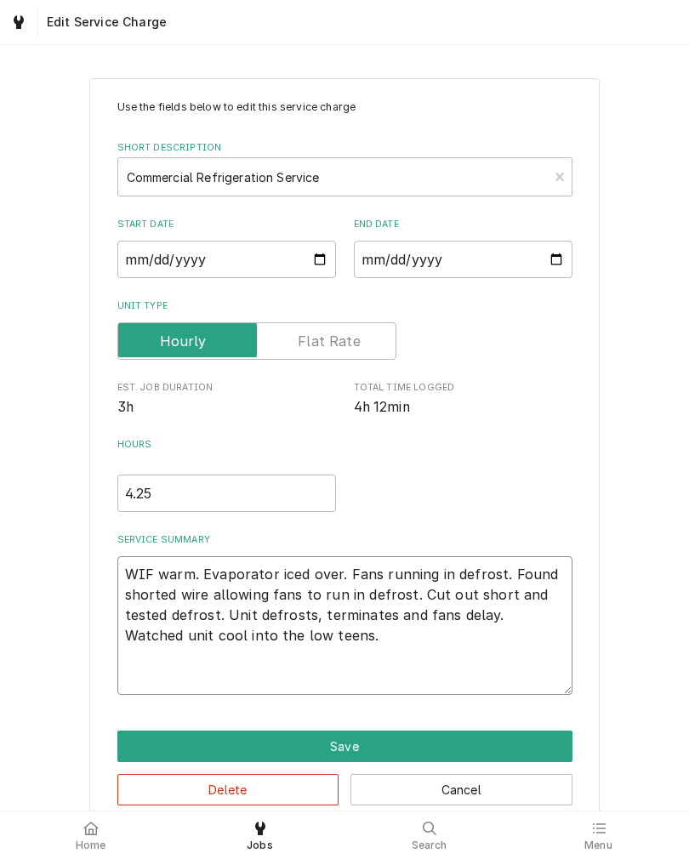
click at [149, 678] on textarea "WIF warm. Evaporator iced over. Fans running in defrost. Found shorted wire all…" at bounding box center [344, 625] width 455 height 139
click at [30, 689] on div "Use the fields below to edit this service charge Short Description Commercial R…" at bounding box center [344, 452] width 689 height 779
click at [150, 748] on button "Save" at bounding box center [344, 745] width 455 height 31
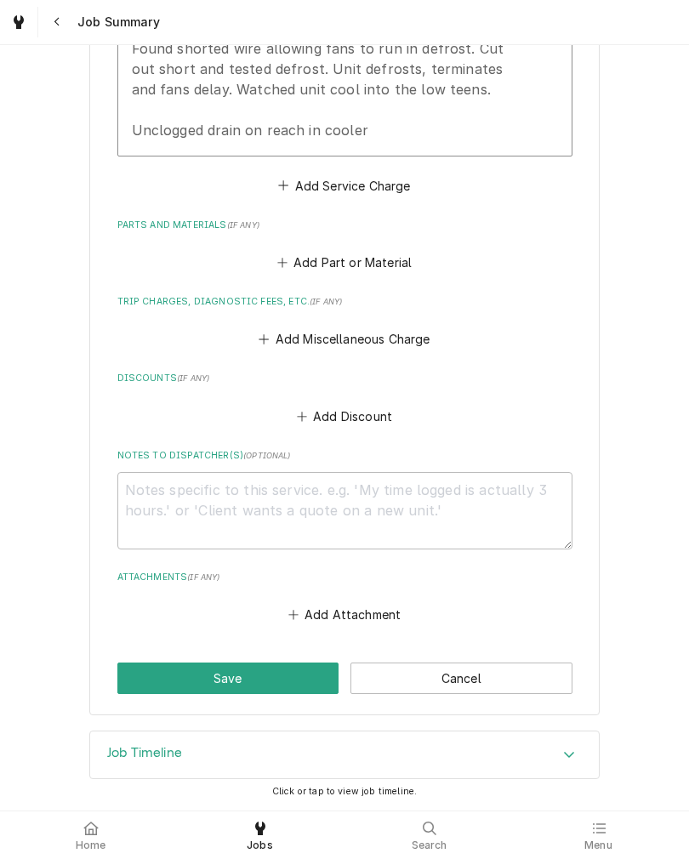
scroll to position [664, 0]
click at [411, 337] on button "Add Miscellaneous Charge" at bounding box center [344, 339] width 177 height 24
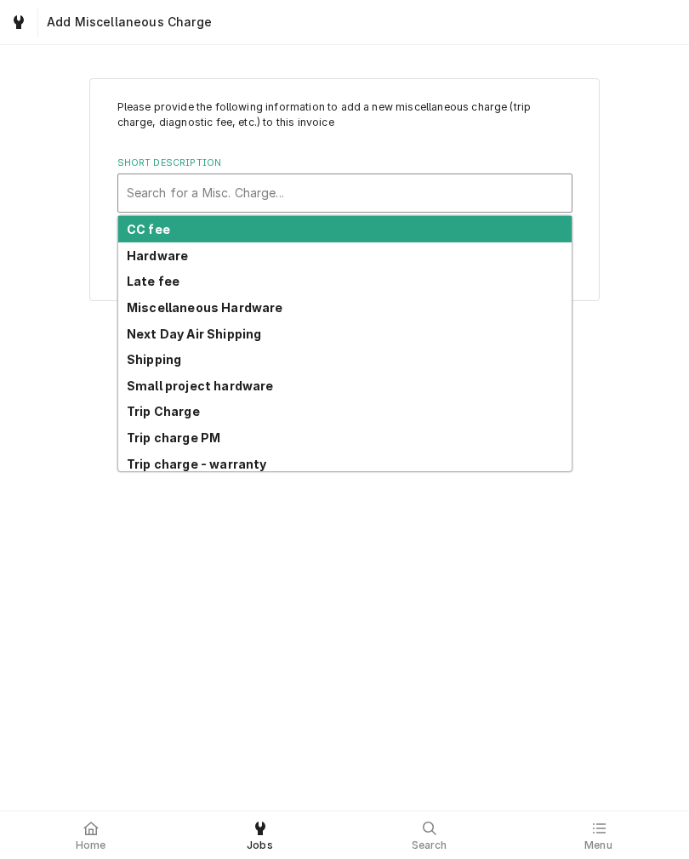
click at [136, 401] on div "Trip Charge" at bounding box center [344, 412] width 453 height 26
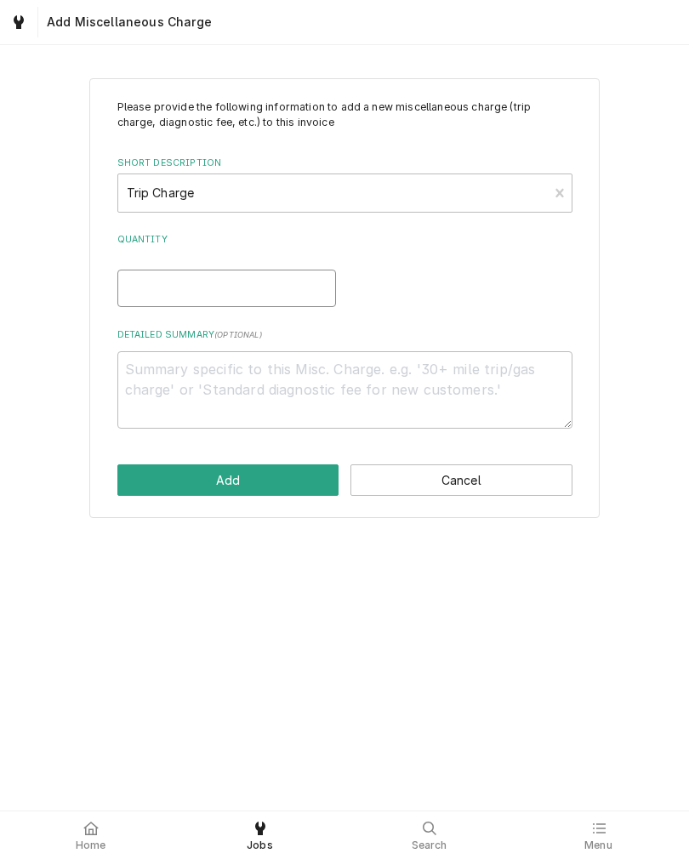
click at [153, 292] on input "Quantity" at bounding box center [226, 287] width 218 height 37
click at [144, 475] on button "Add" at bounding box center [228, 479] width 222 height 31
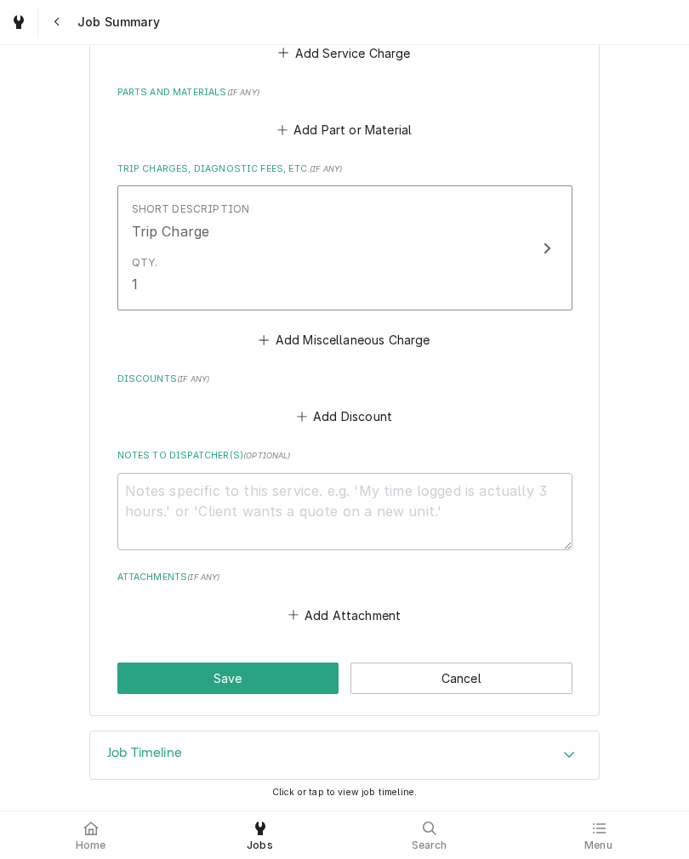
scroll to position [797, 0]
click at [156, 669] on button "Save" at bounding box center [228, 677] width 222 height 31
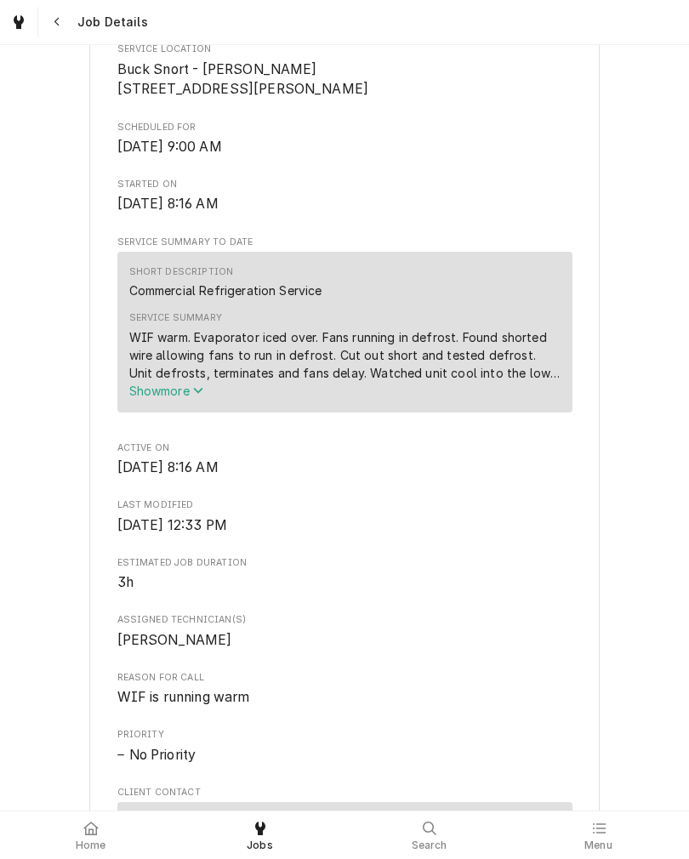
scroll to position [417, 0]
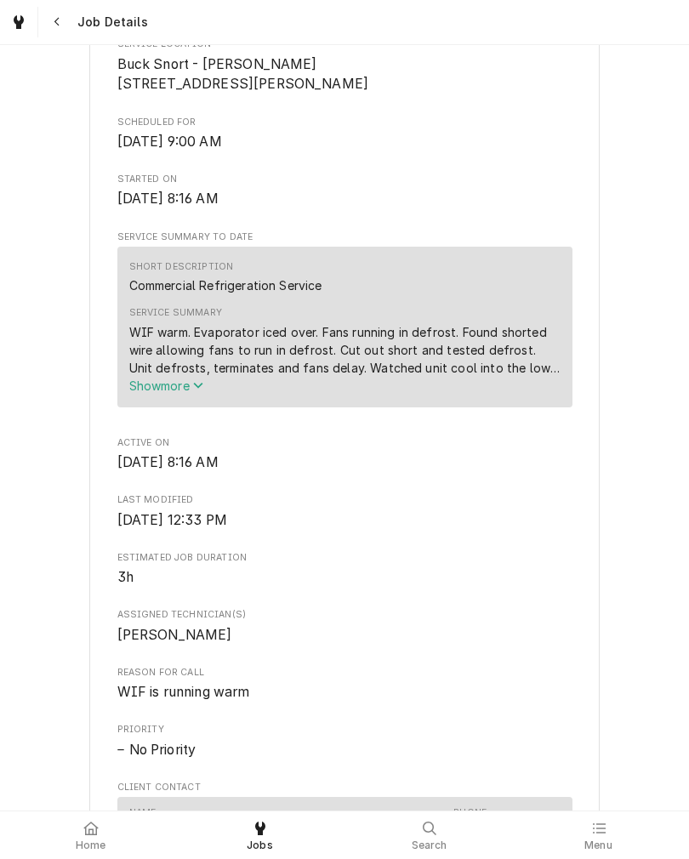
click at [140, 393] on span "Show more" at bounding box center [166, 385] width 75 height 14
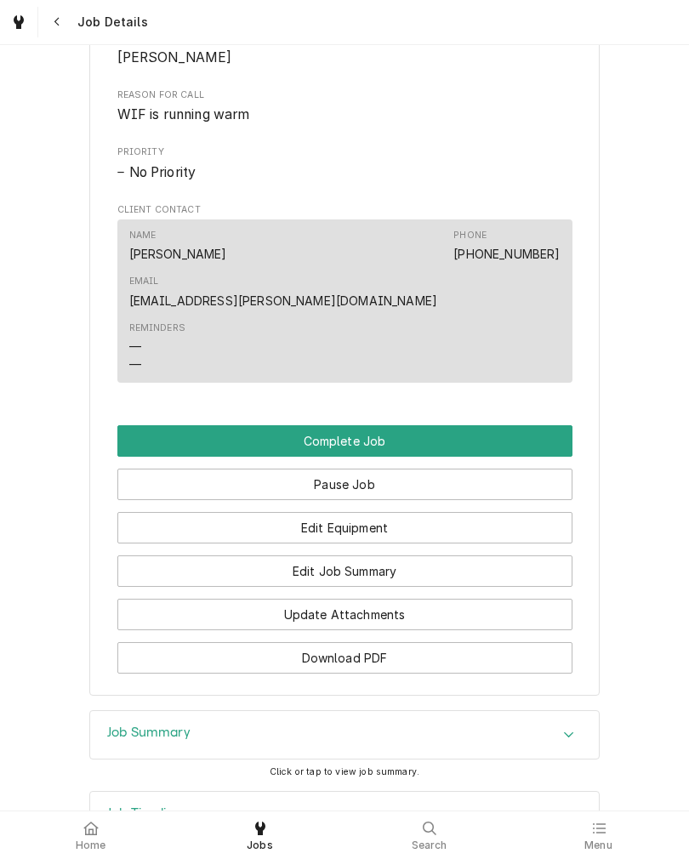
scroll to position [1060, 0]
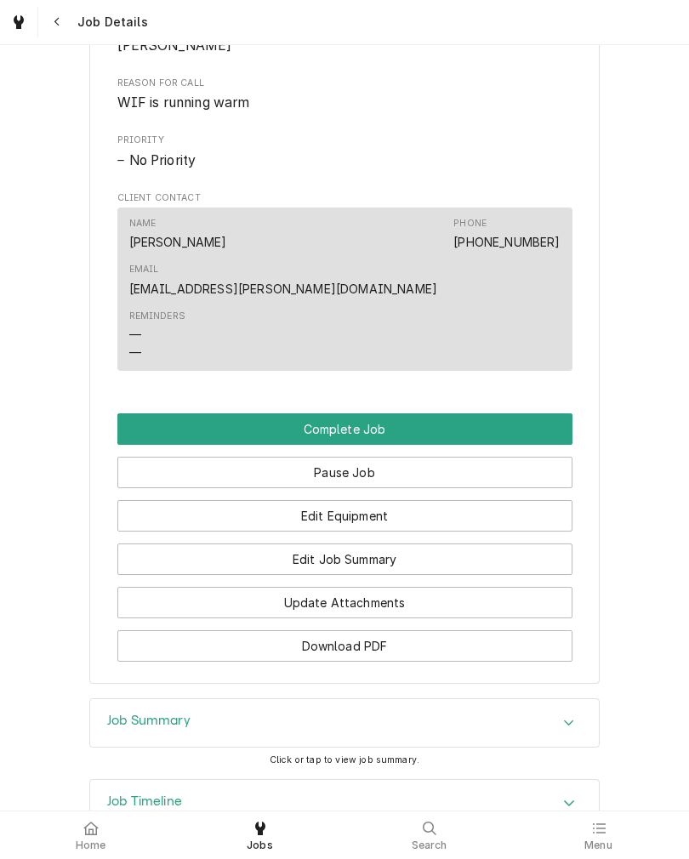
click at [525, 500] on button "Edit Equipment" at bounding box center [344, 515] width 455 height 31
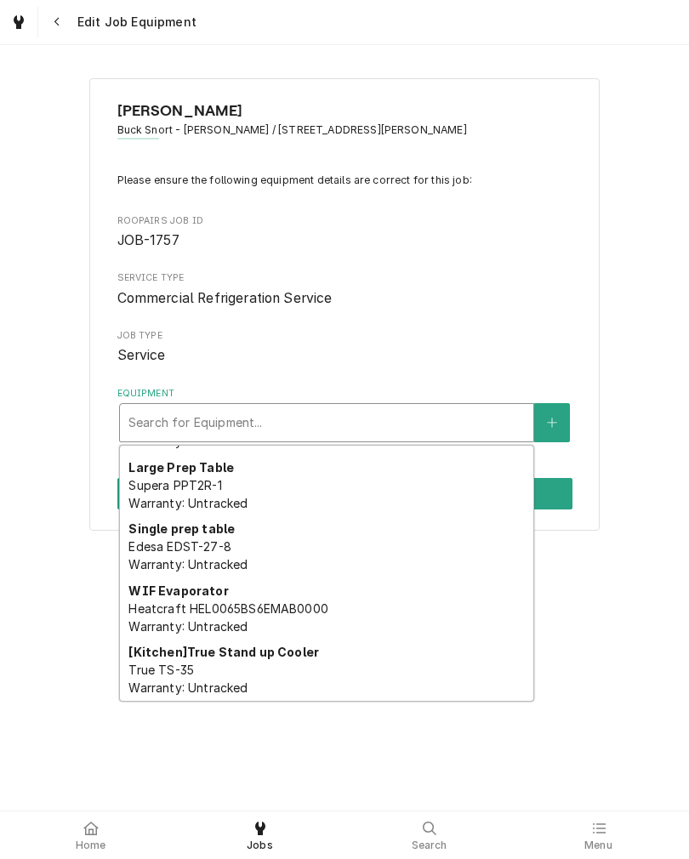
scroll to position [98, 0]
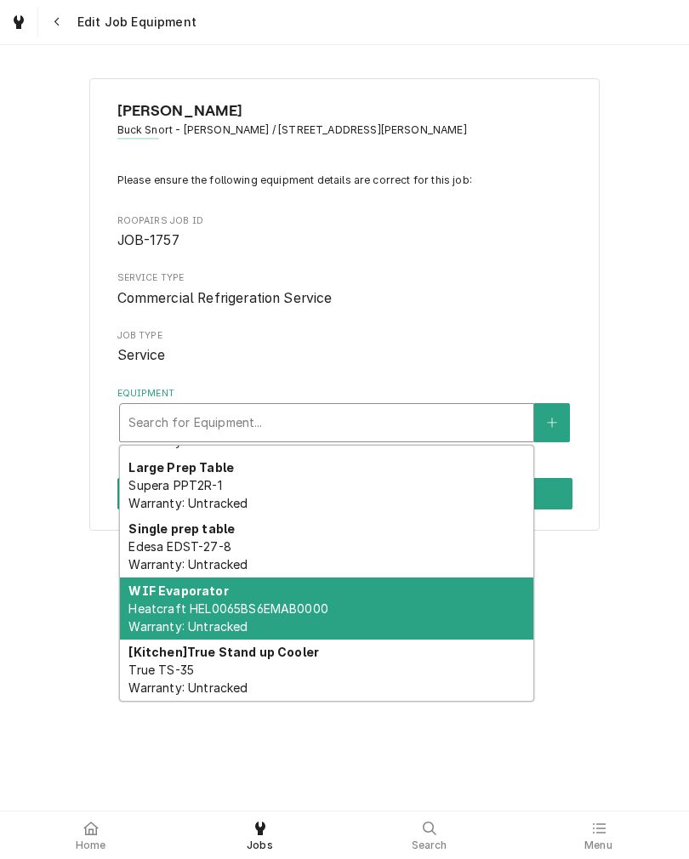
click at [156, 608] on span "Heatcraft HEL0065BS6EMAB0000 Warranty: Untracked" at bounding box center [227, 617] width 199 height 32
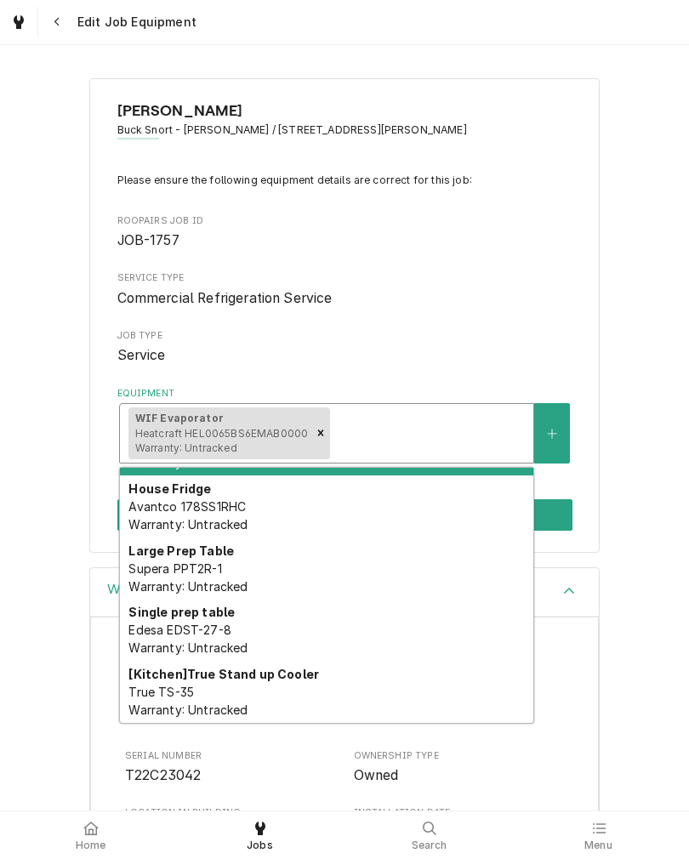
scroll to position [36, 0]
click at [162, 680] on strong "[Kitchen] True Stand up Cooler" at bounding box center [223, 673] width 190 height 14
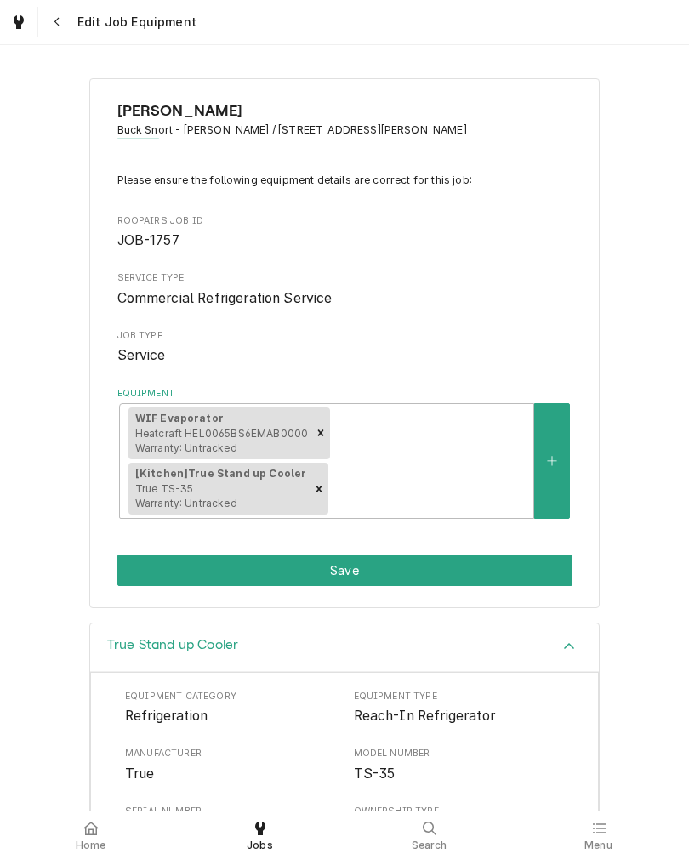
click at [150, 554] on button "Save" at bounding box center [344, 569] width 455 height 31
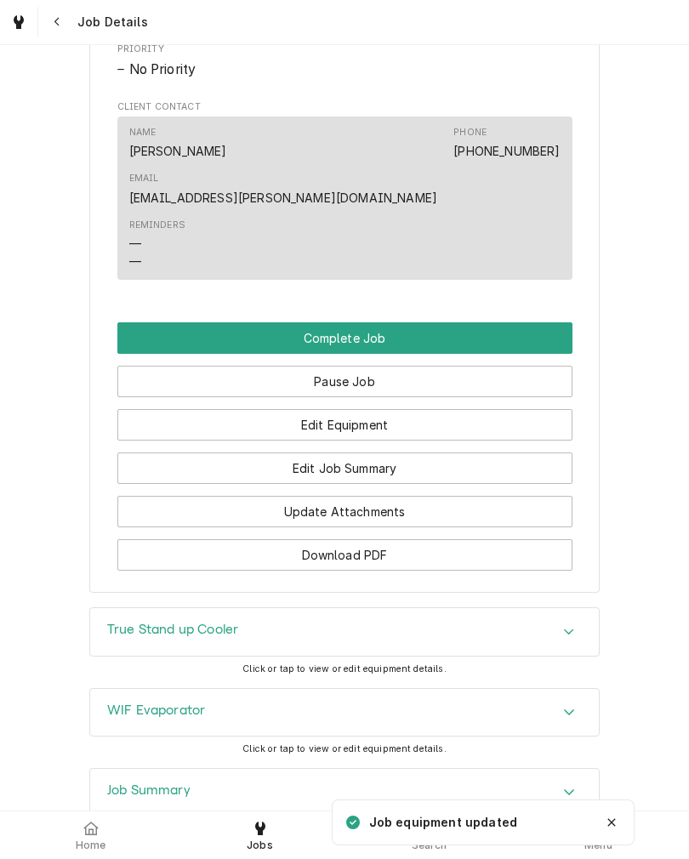
scroll to position [1103, 0]
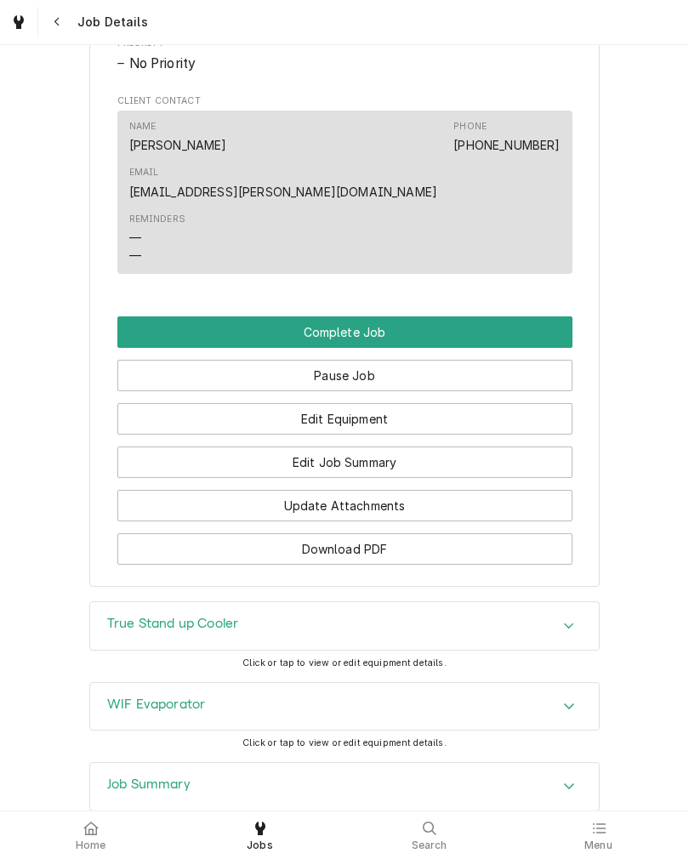
click at [151, 316] on button "Complete Job" at bounding box center [344, 331] width 455 height 31
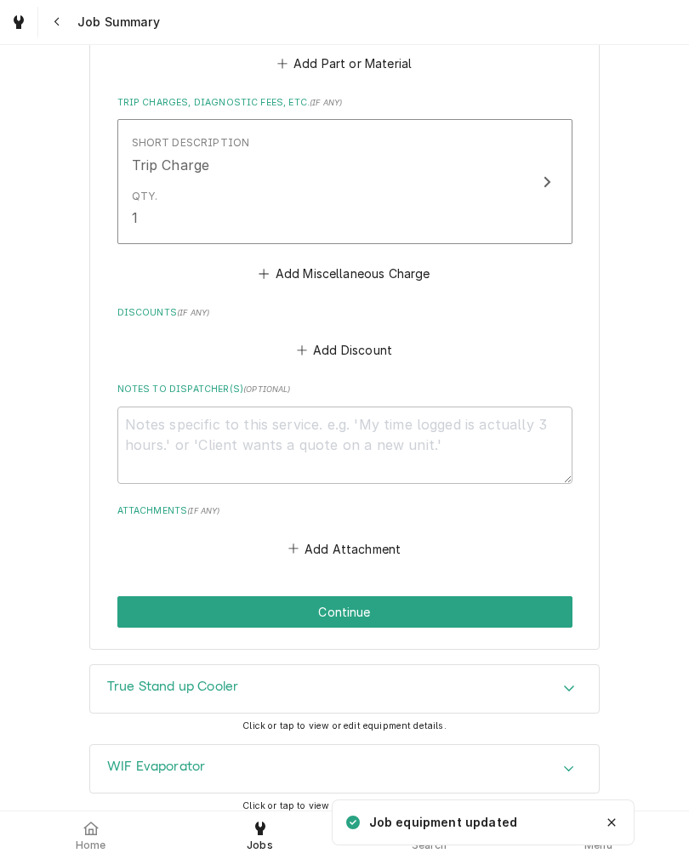
scroll to position [870, 0]
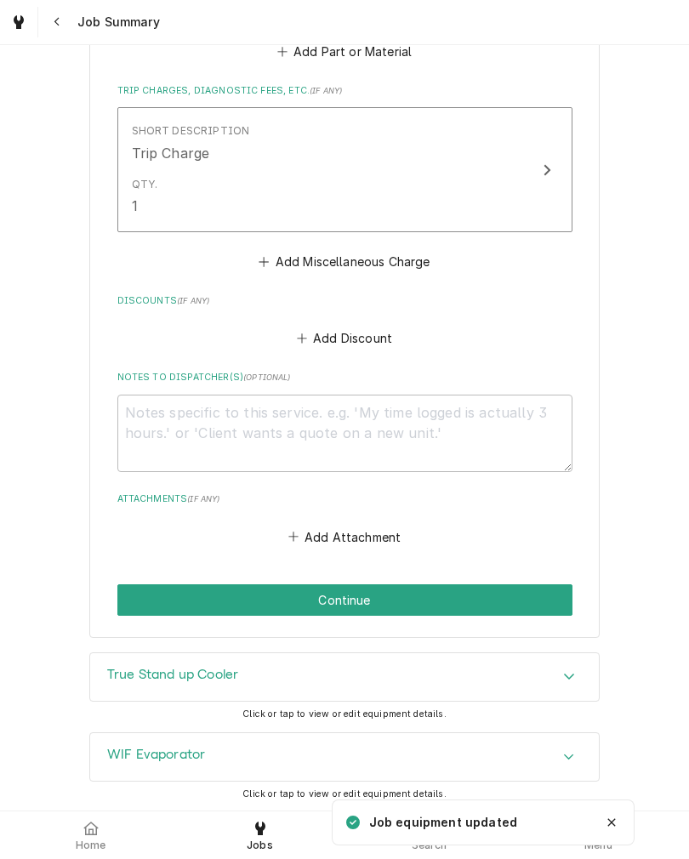
click at [496, 599] on button "Continue" at bounding box center [344, 599] width 455 height 31
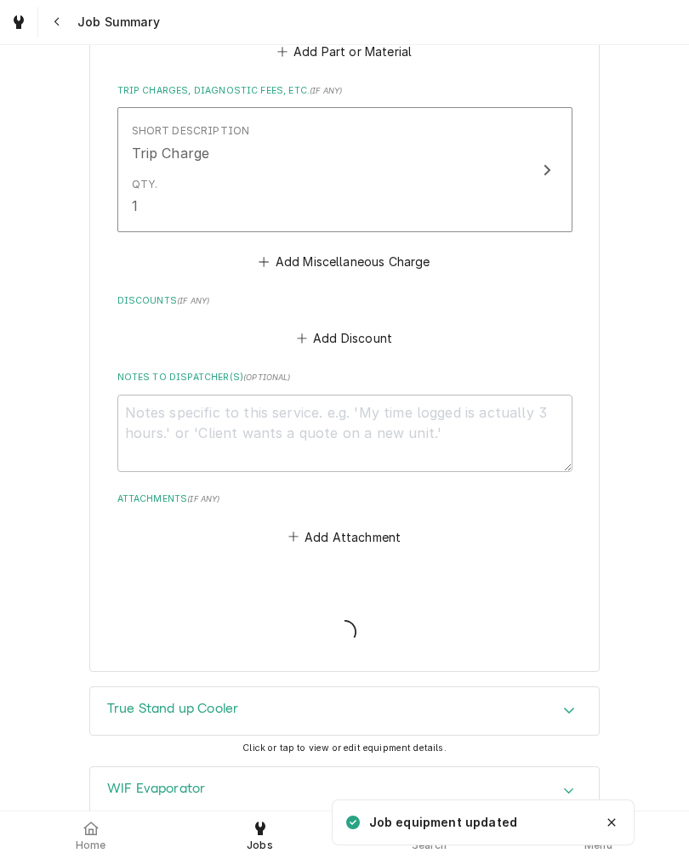
type textarea "x"
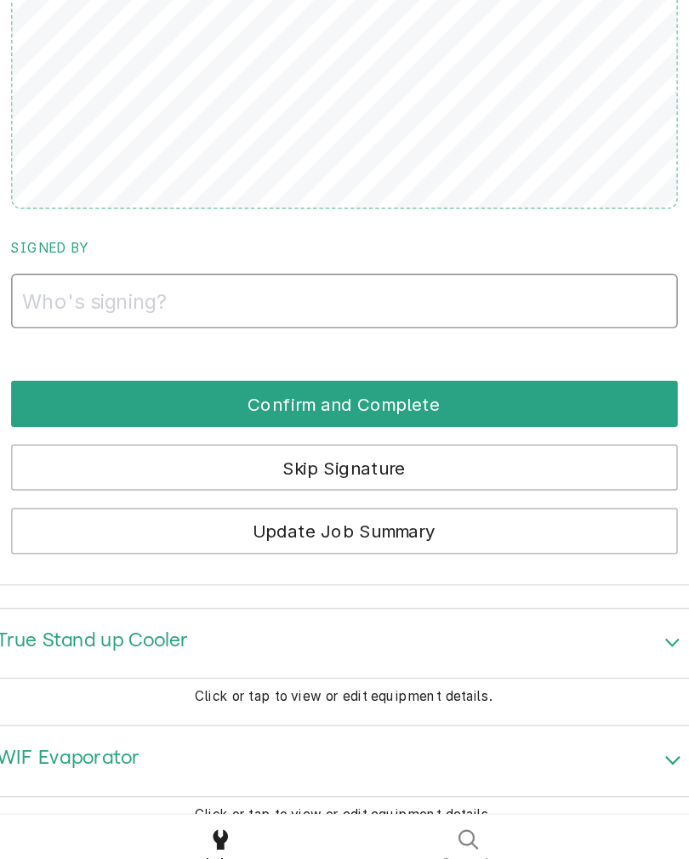
click at [117, 442] on input "Signed By" at bounding box center [344, 460] width 455 height 37
type input "Bud"
click at [117, 515] on button "Confirm and Complete" at bounding box center [344, 530] width 455 height 31
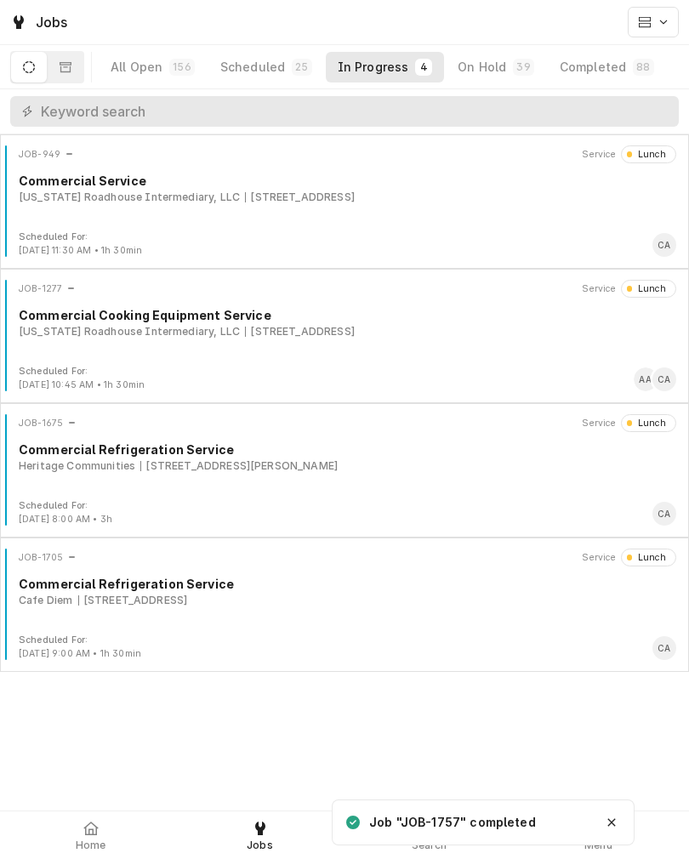
click at [94, 842] on span "Home" at bounding box center [91, 845] width 31 height 14
